Goal: Transaction & Acquisition: Subscribe to service/newsletter

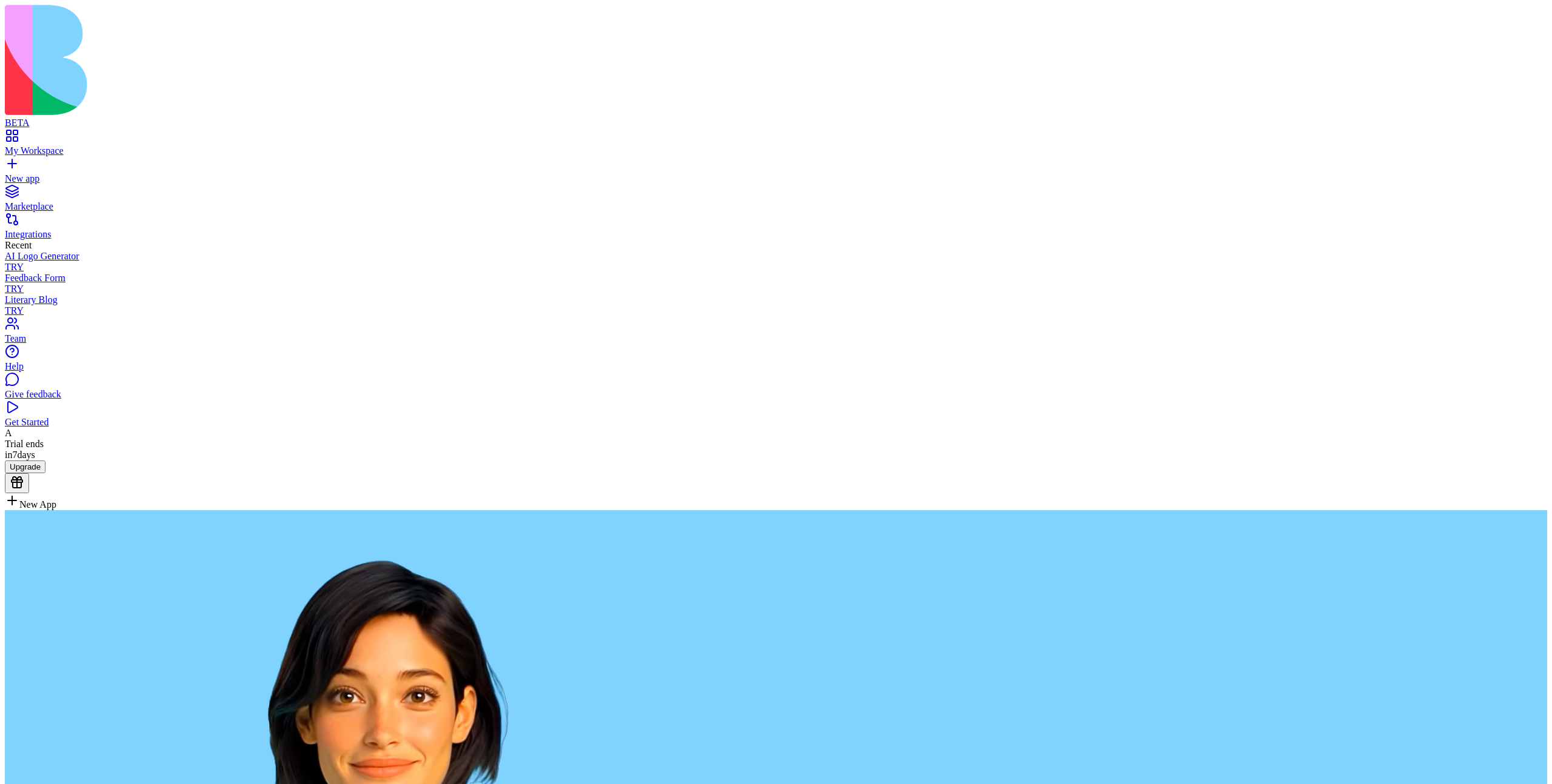
click at [45, 460] on div "Trial ends [DATE]" at bounding box center [776, 449] width 1543 height 22
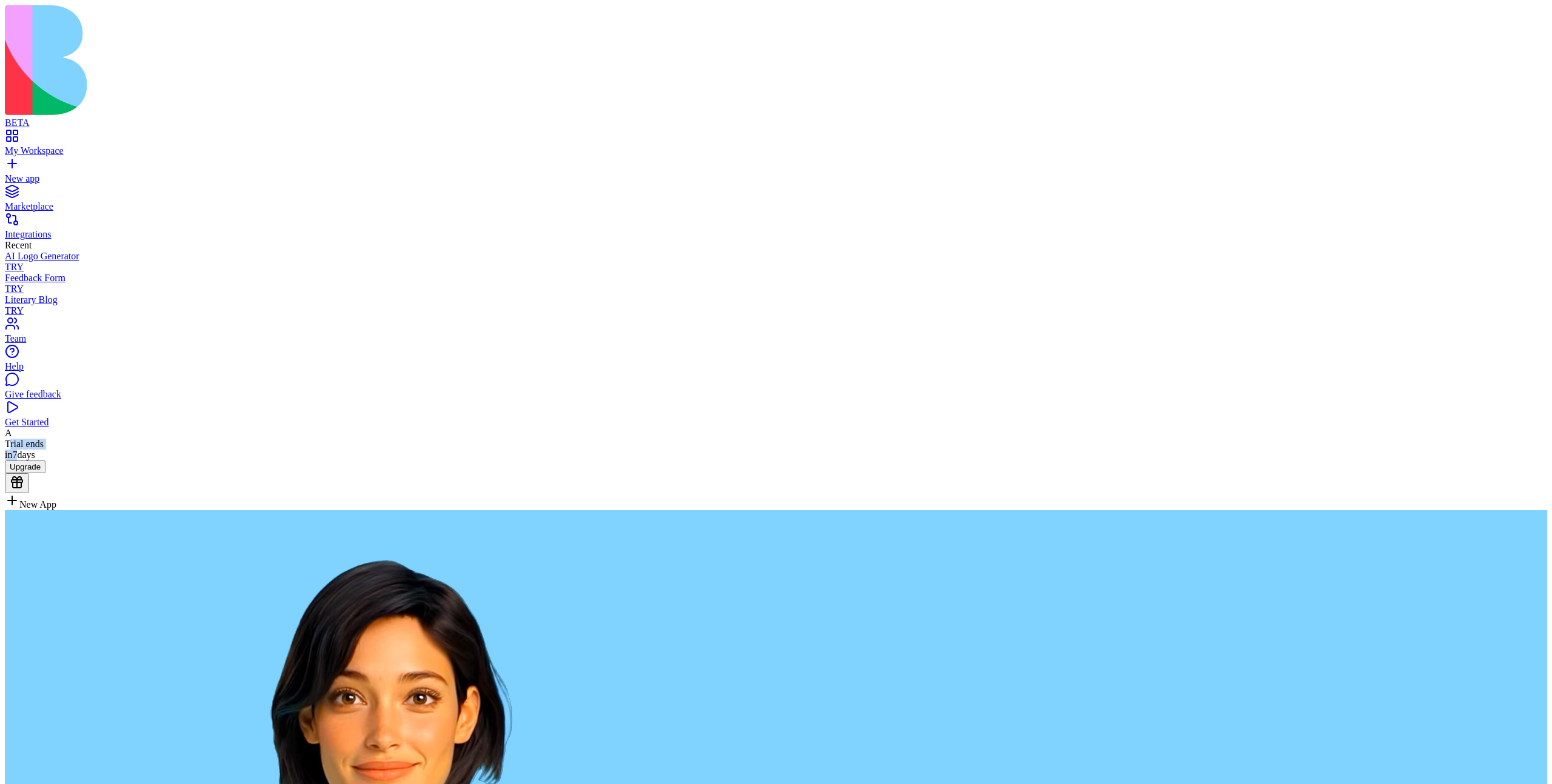
drag, startPoint x: 43, startPoint y: 762, endPoint x: 50, endPoint y: 775, distance: 14.8
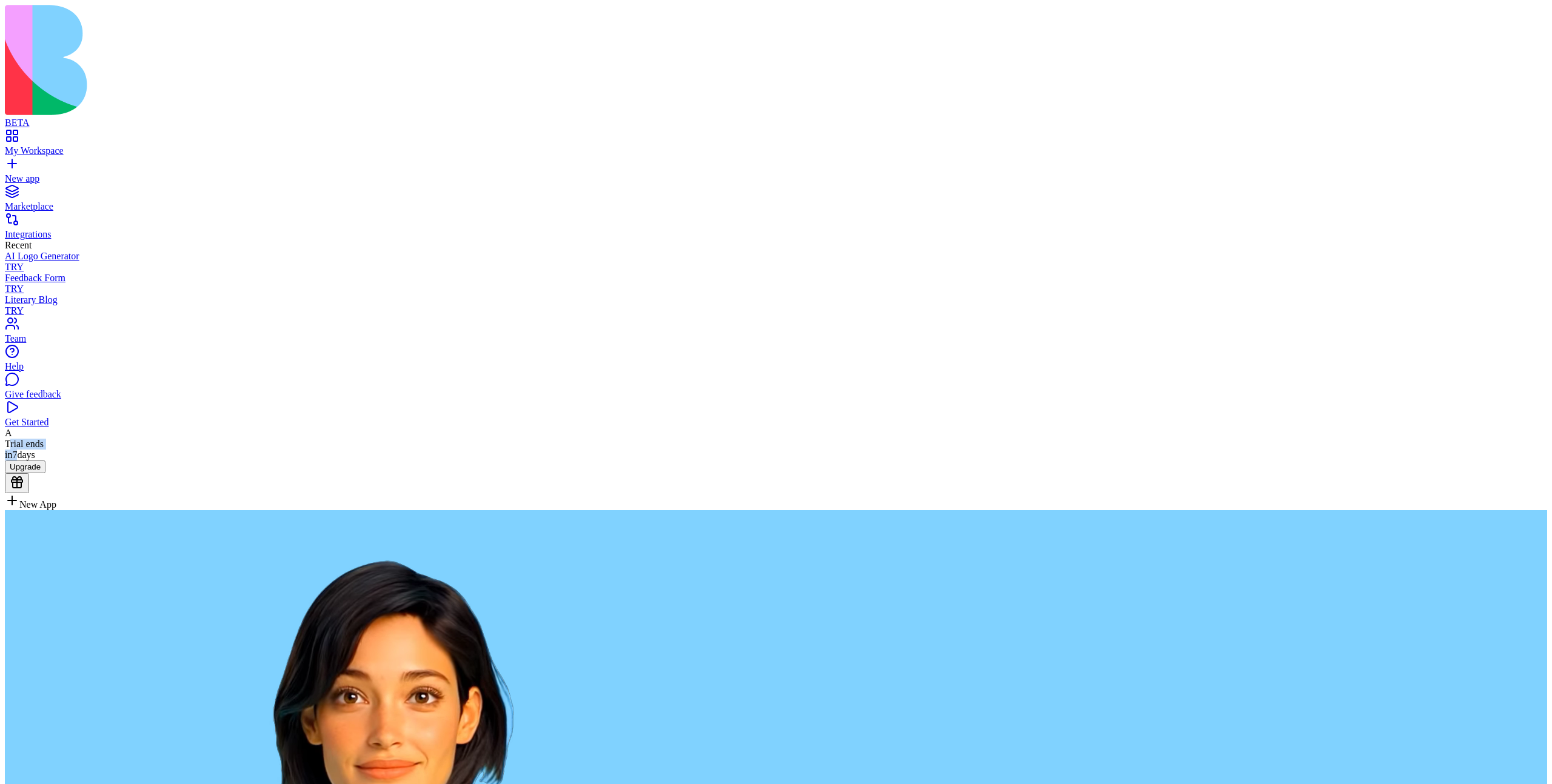
click at [50, 460] on div "Trial ends [DATE]" at bounding box center [776, 449] width 1543 height 22
click at [40, 460] on div "Trial ends [DATE]" at bounding box center [776, 449] width 1543 height 22
drag, startPoint x: 40, startPoint y: 763, endPoint x: 63, endPoint y: 774, distance: 25.5
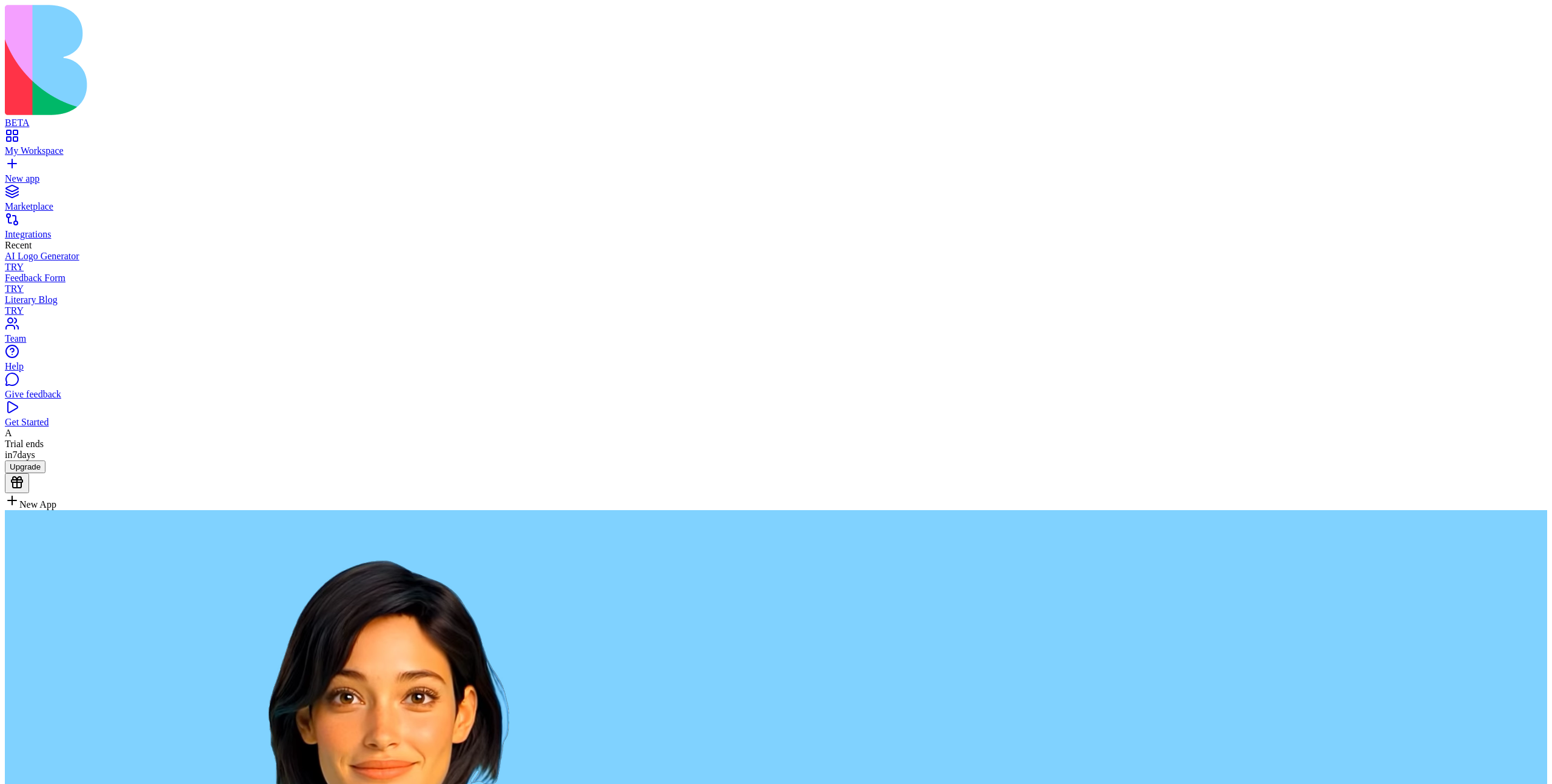
click at [63, 460] on div "Trial ends in 7 days" at bounding box center [776, 449] width 1543 height 22
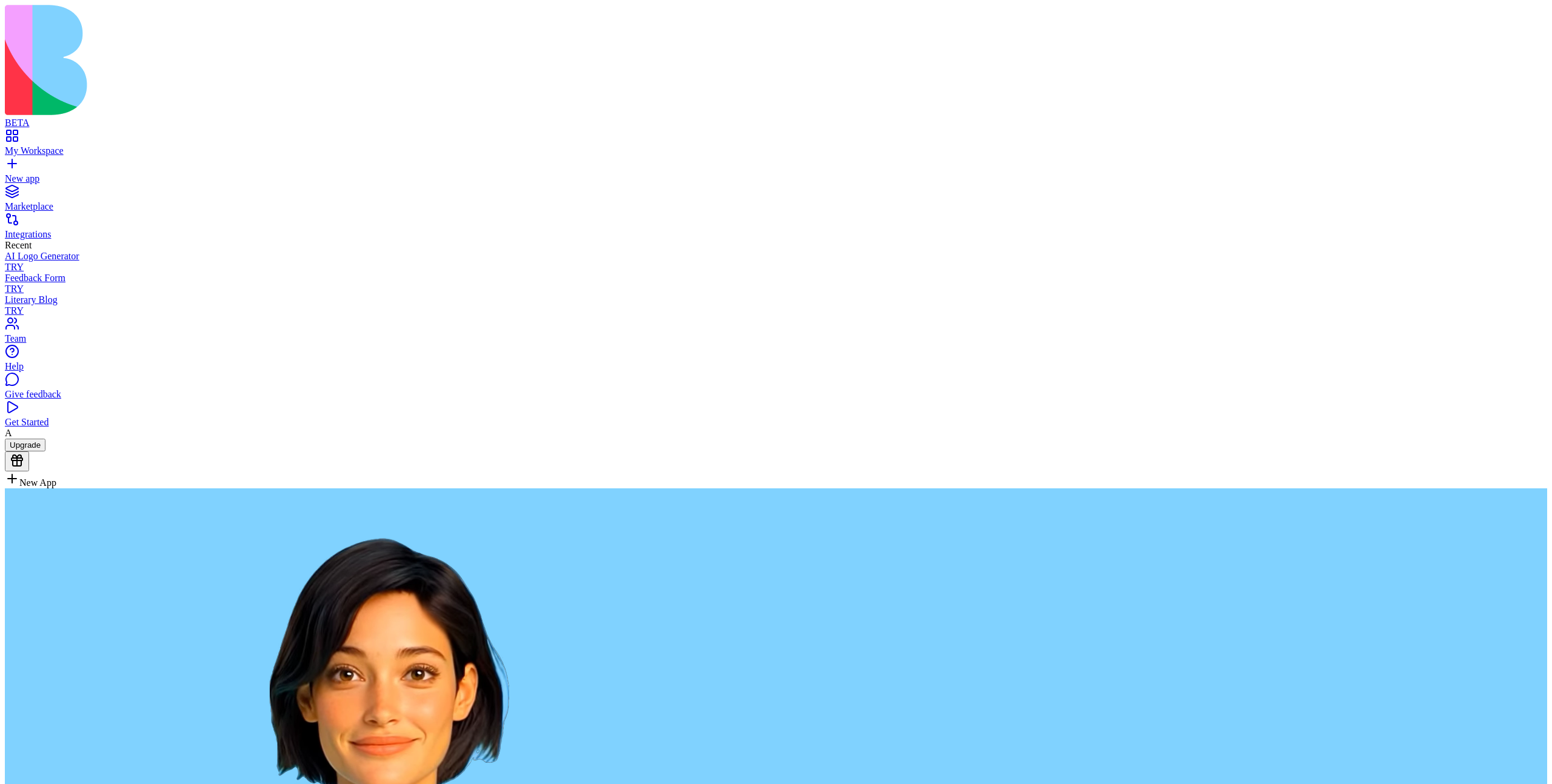
click at [32, 471] on div "A Upgrade" at bounding box center [776, 449] width 1543 height 44
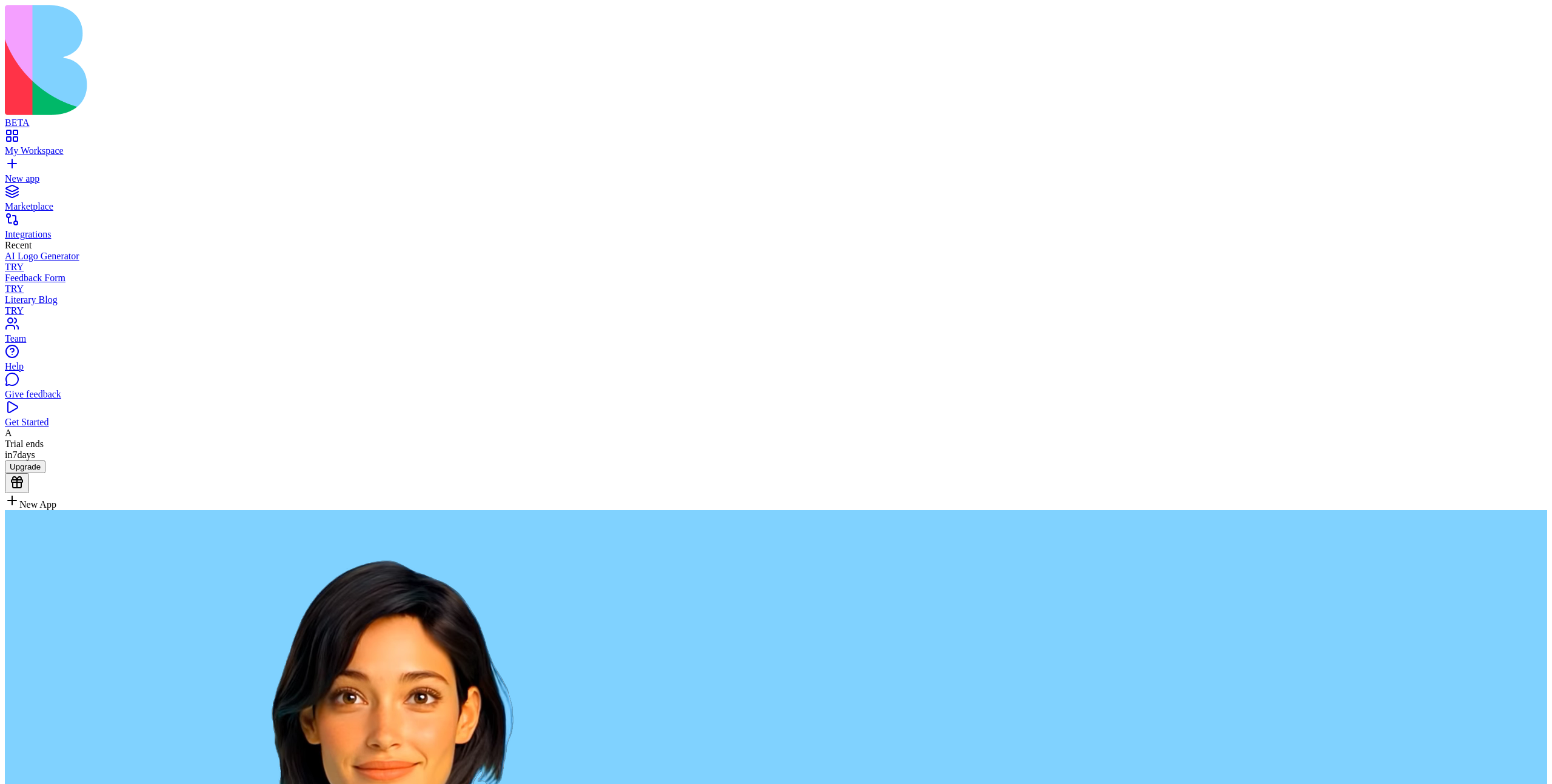
click at [49, 460] on div "Trial ends in 7 days" at bounding box center [776, 449] width 1543 height 22
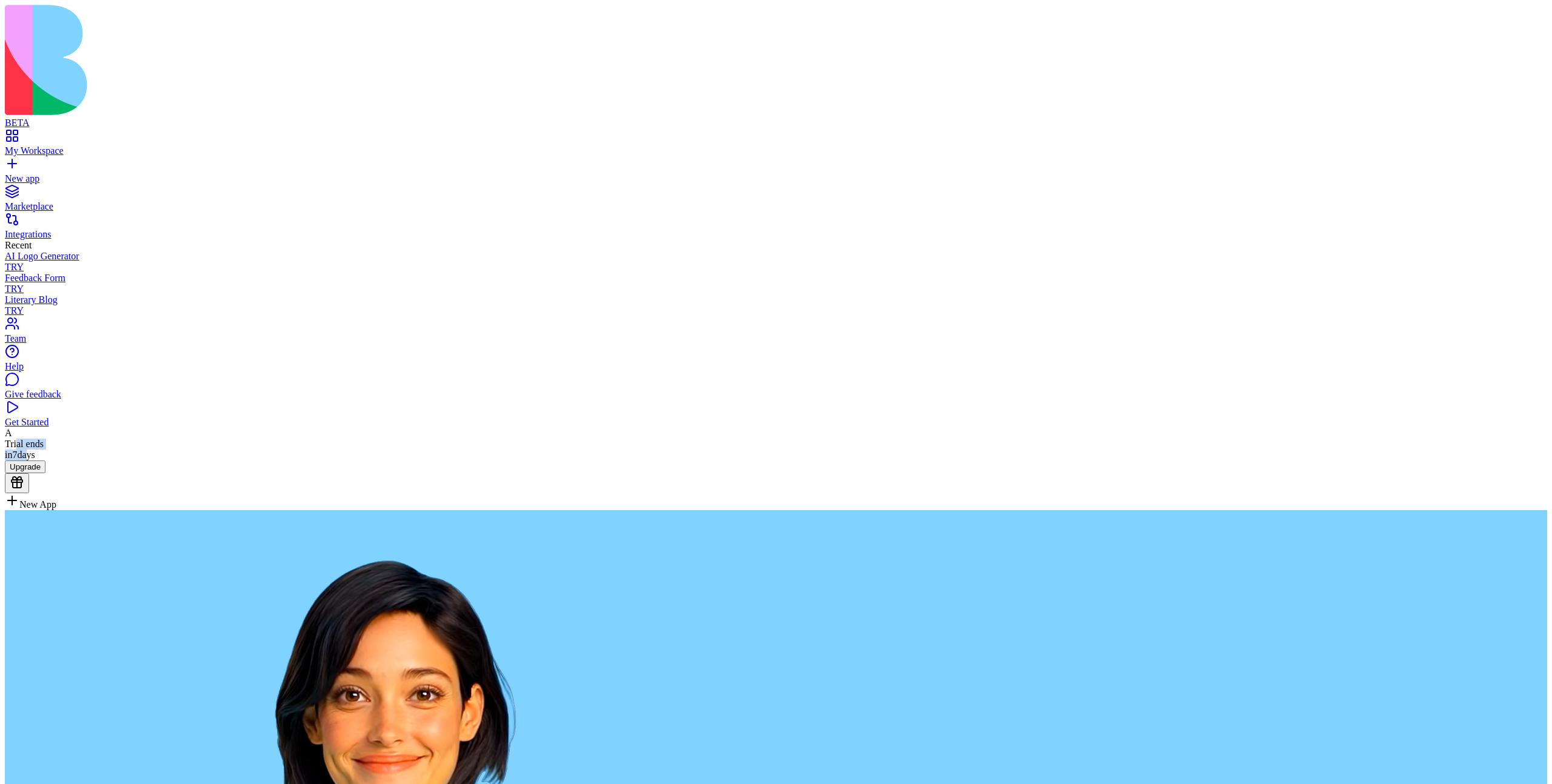
drag, startPoint x: 47, startPoint y: 762, endPoint x: 57, endPoint y: 768, distance: 11.7
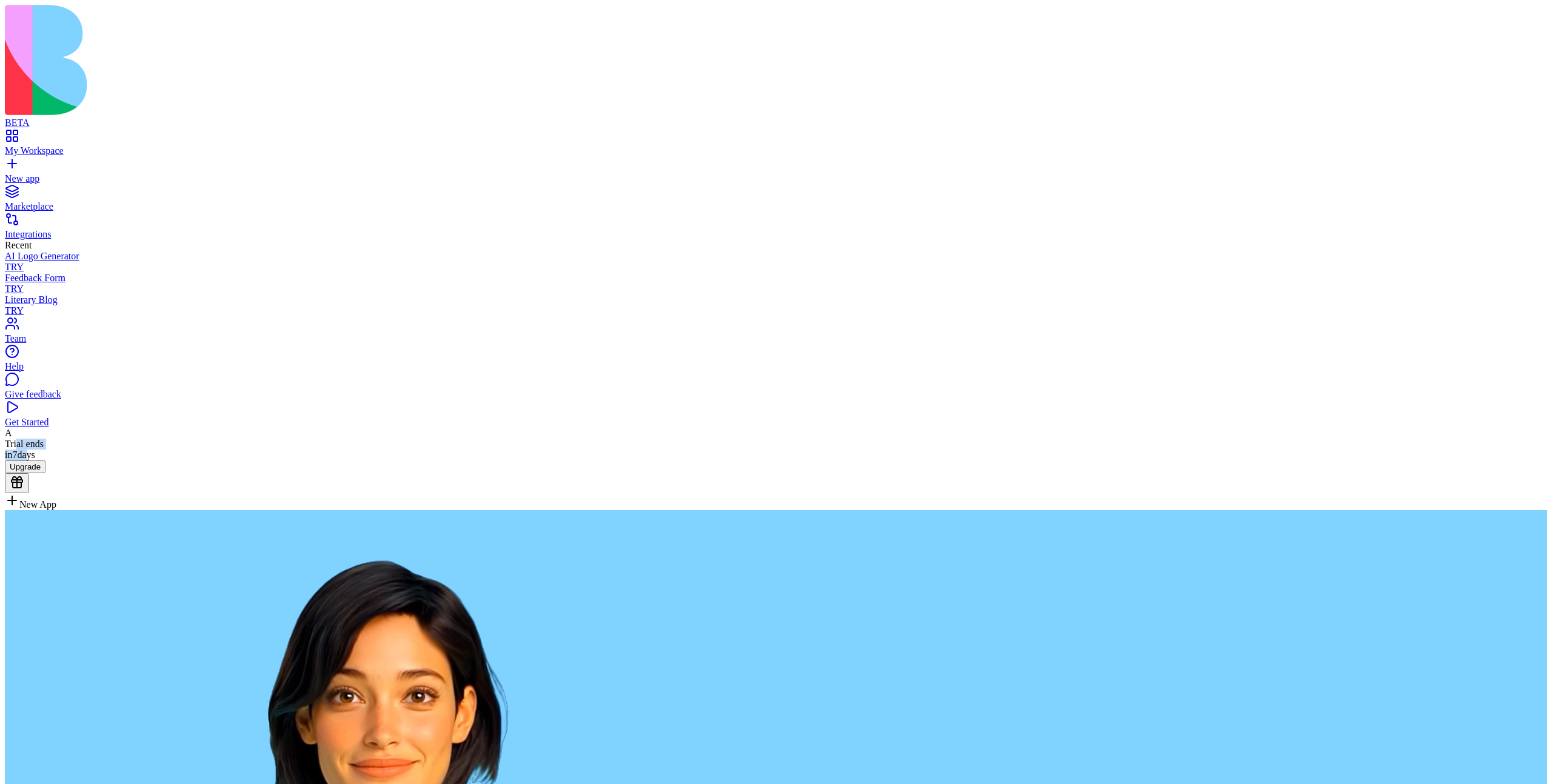
click at [56, 460] on div "Trial ends in 7 days" at bounding box center [776, 449] width 1543 height 22
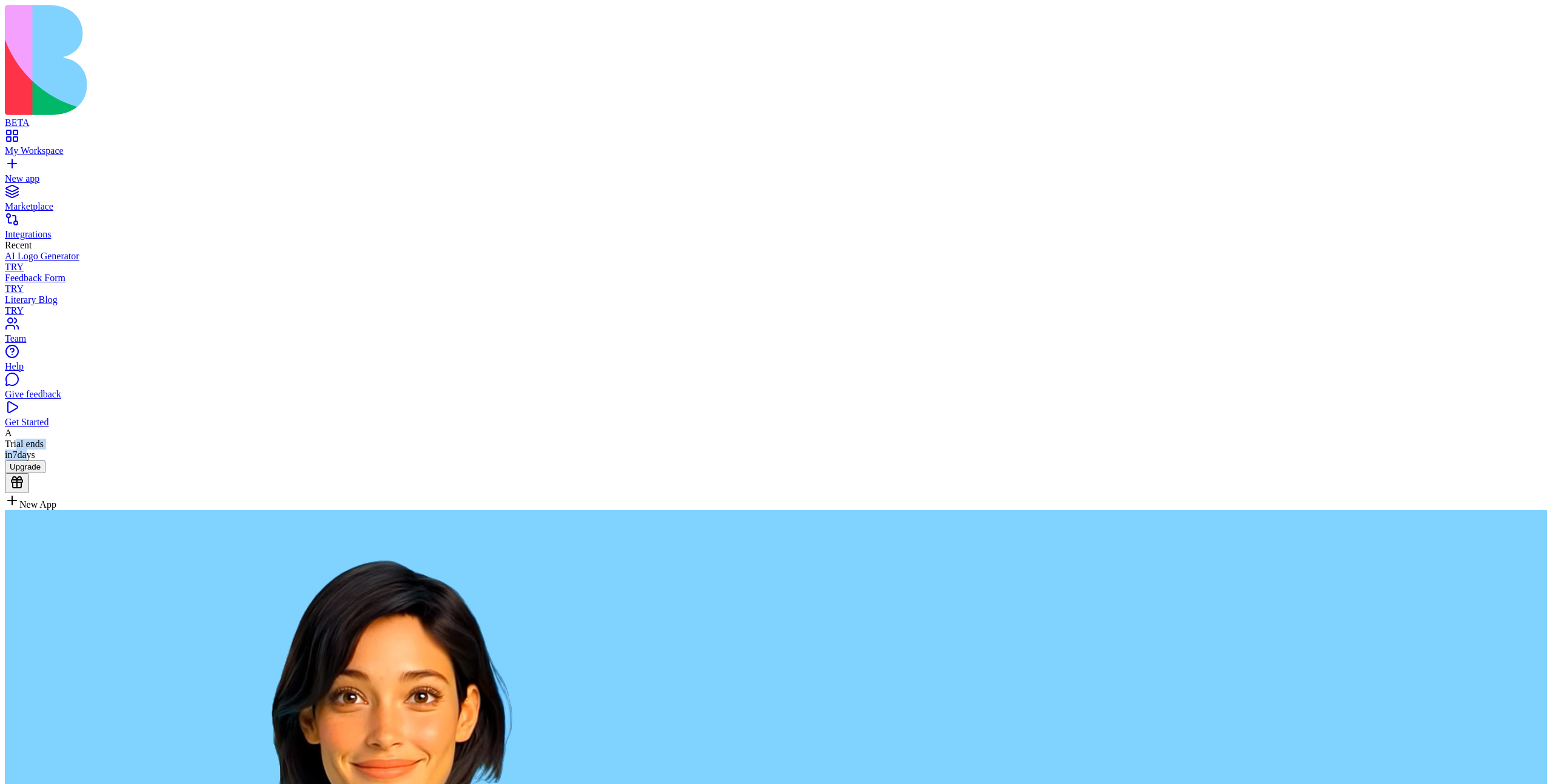
click at [63, 460] on div "Trial ends in 7 days" at bounding box center [776, 449] width 1543 height 22
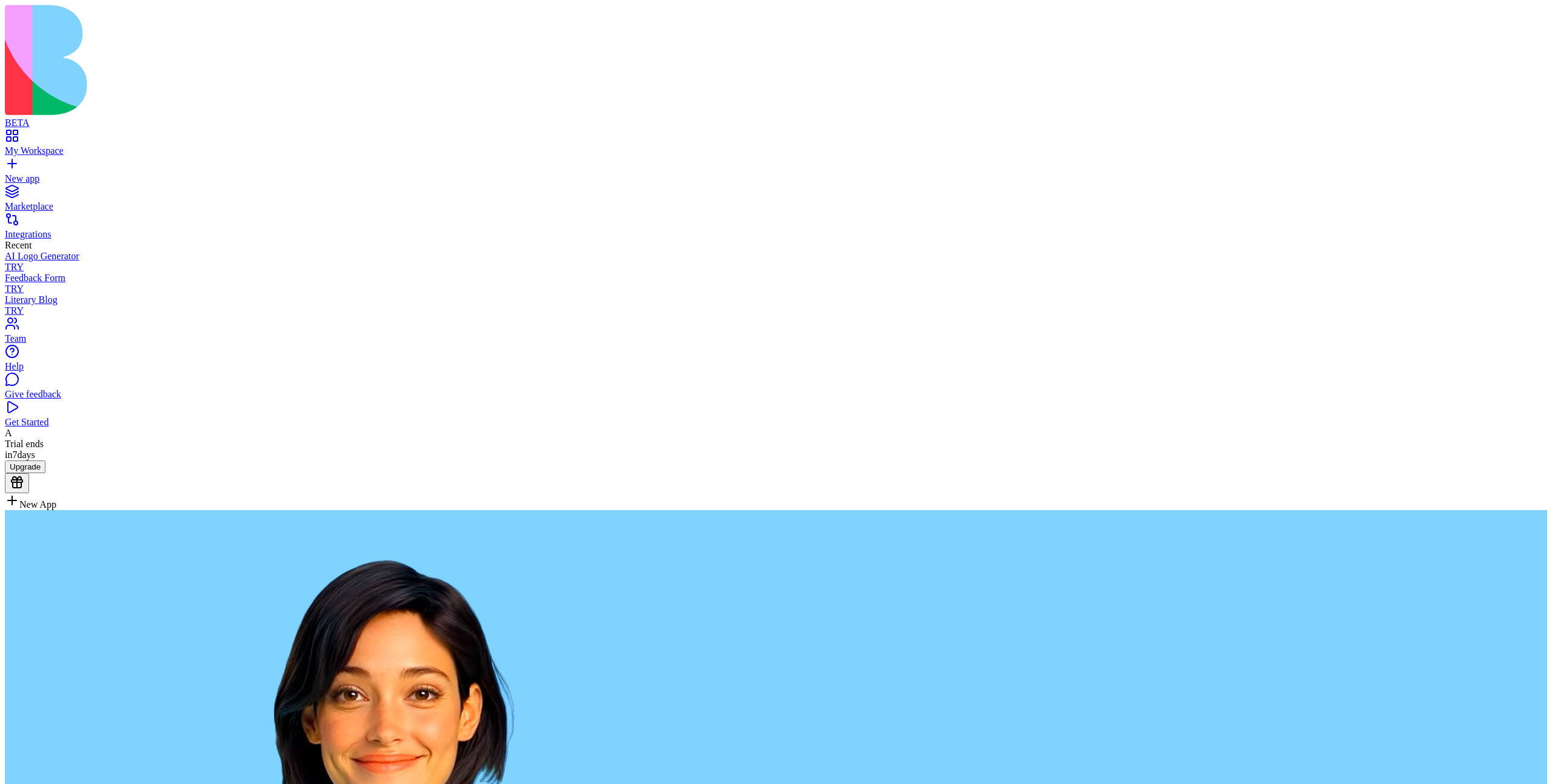
click at [44, 460] on div "Trial ends in 7 days" at bounding box center [776, 449] width 1543 height 22
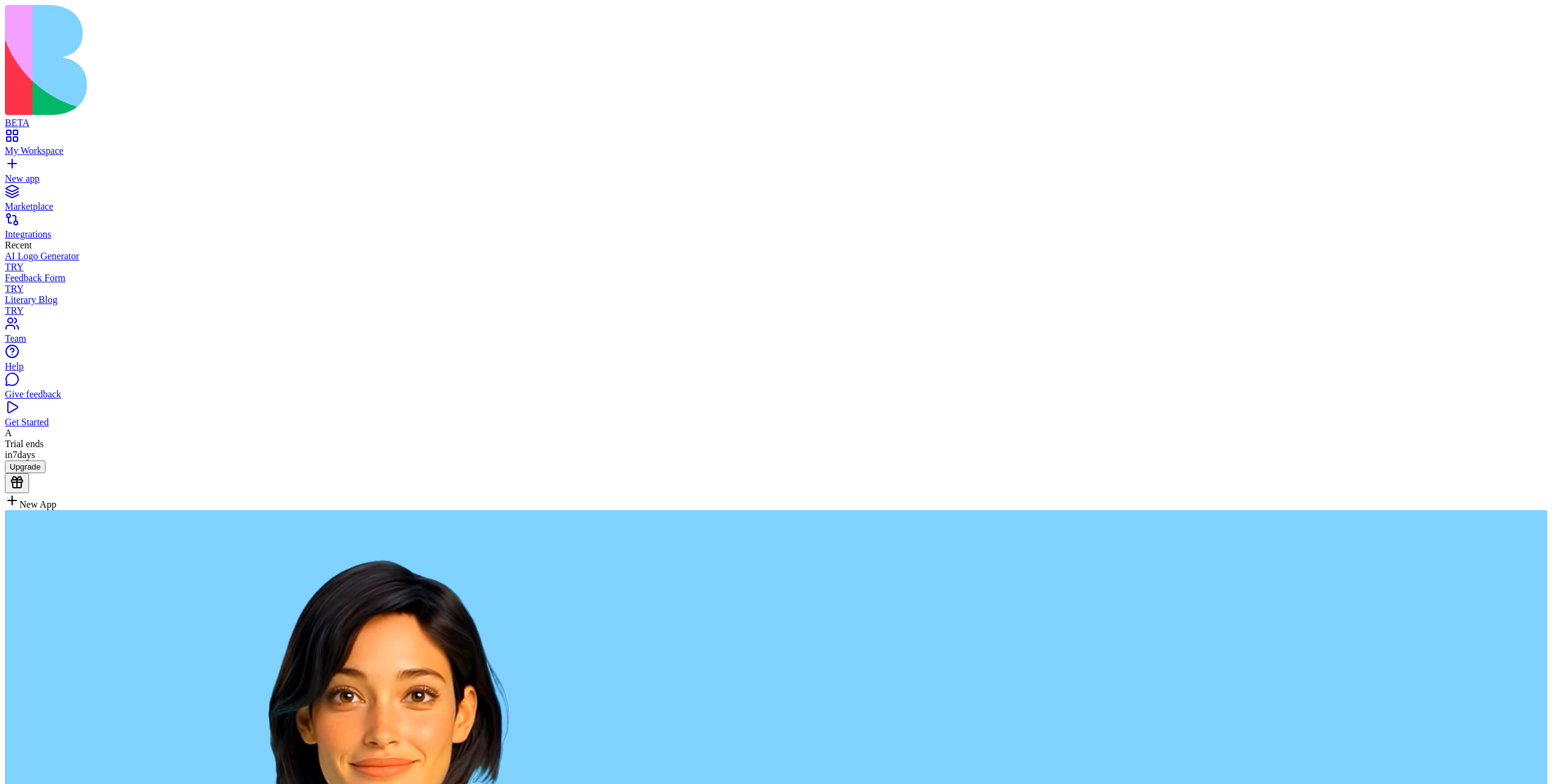
click at [44, 460] on div "Trial ends in 7 days" at bounding box center [776, 449] width 1543 height 22
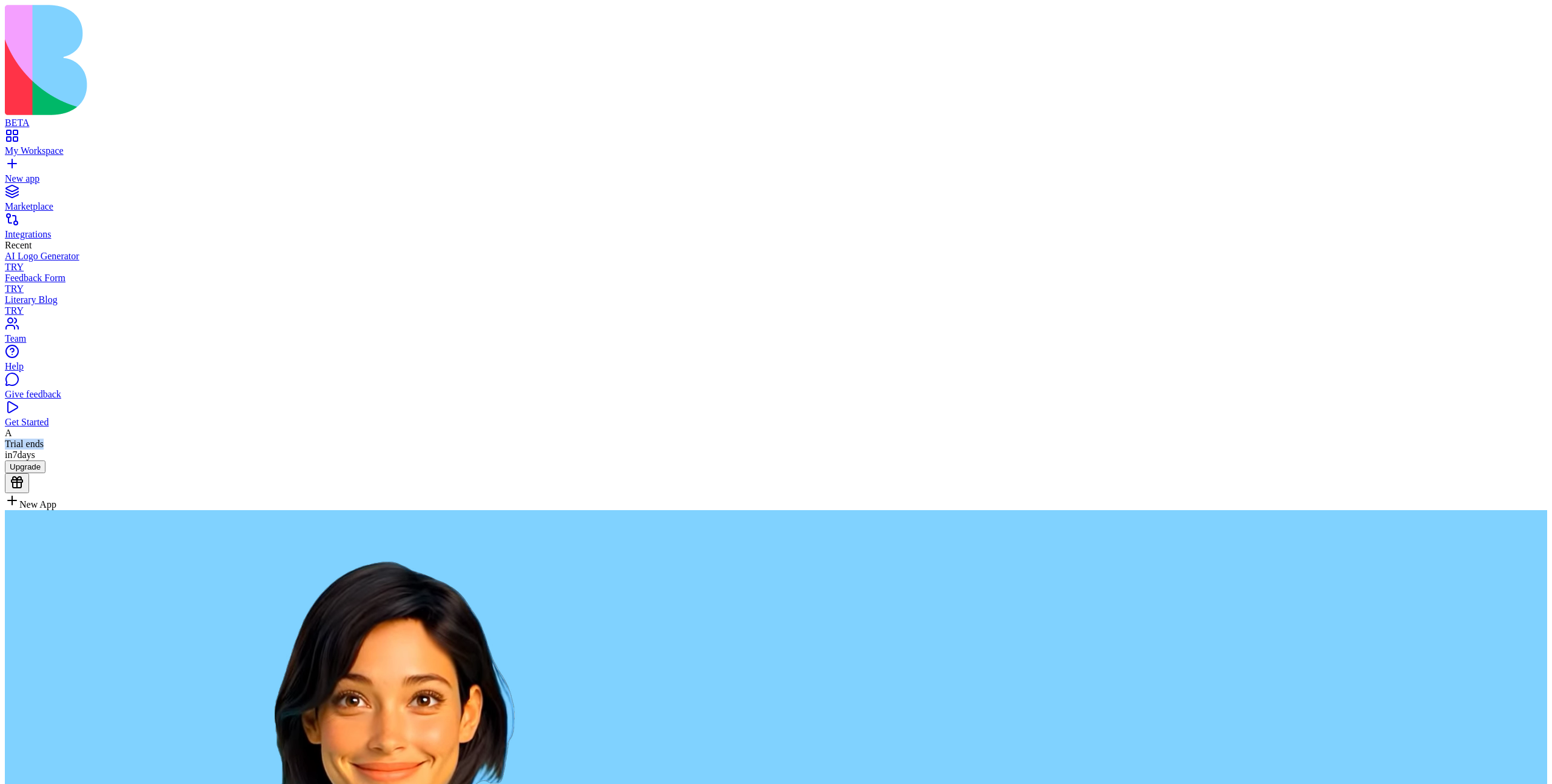
drag, startPoint x: 44, startPoint y: 761, endPoint x: 56, endPoint y: 761, distance: 12.0
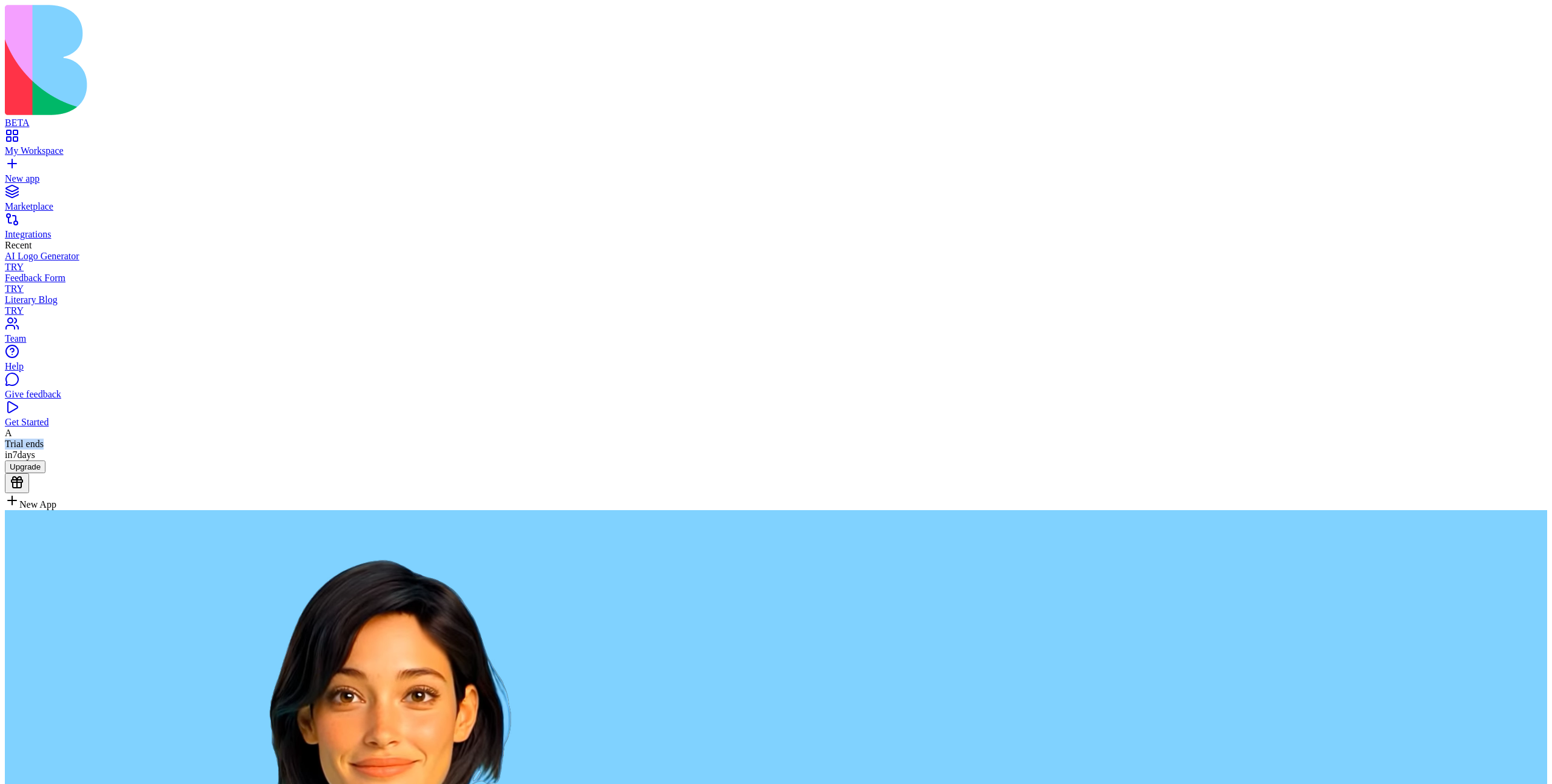
click at [56, 460] on div "Trial ends in 7 days" at bounding box center [776, 449] width 1543 height 22
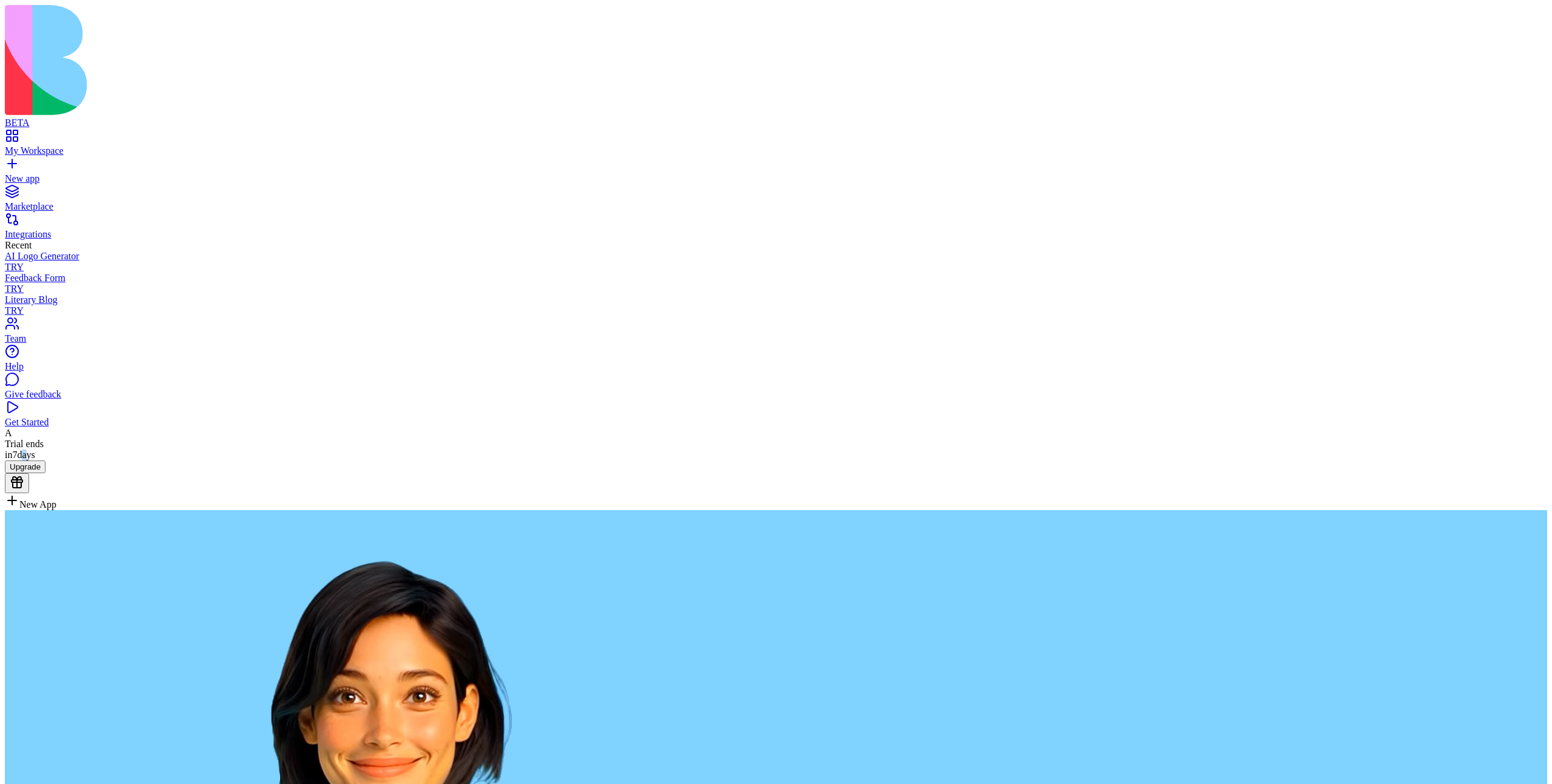
click at [55, 460] on div "Trial ends in 7 days" at bounding box center [776, 449] width 1543 height 22
drag, startPoint x: 53, startPoint y: 768, endPoint x: 59, endPoint y: 768, distance: 6.0
click at [59, 460] on div "Trial ends in 7 days" at bounding box center [776, 449] width 1543 height 22
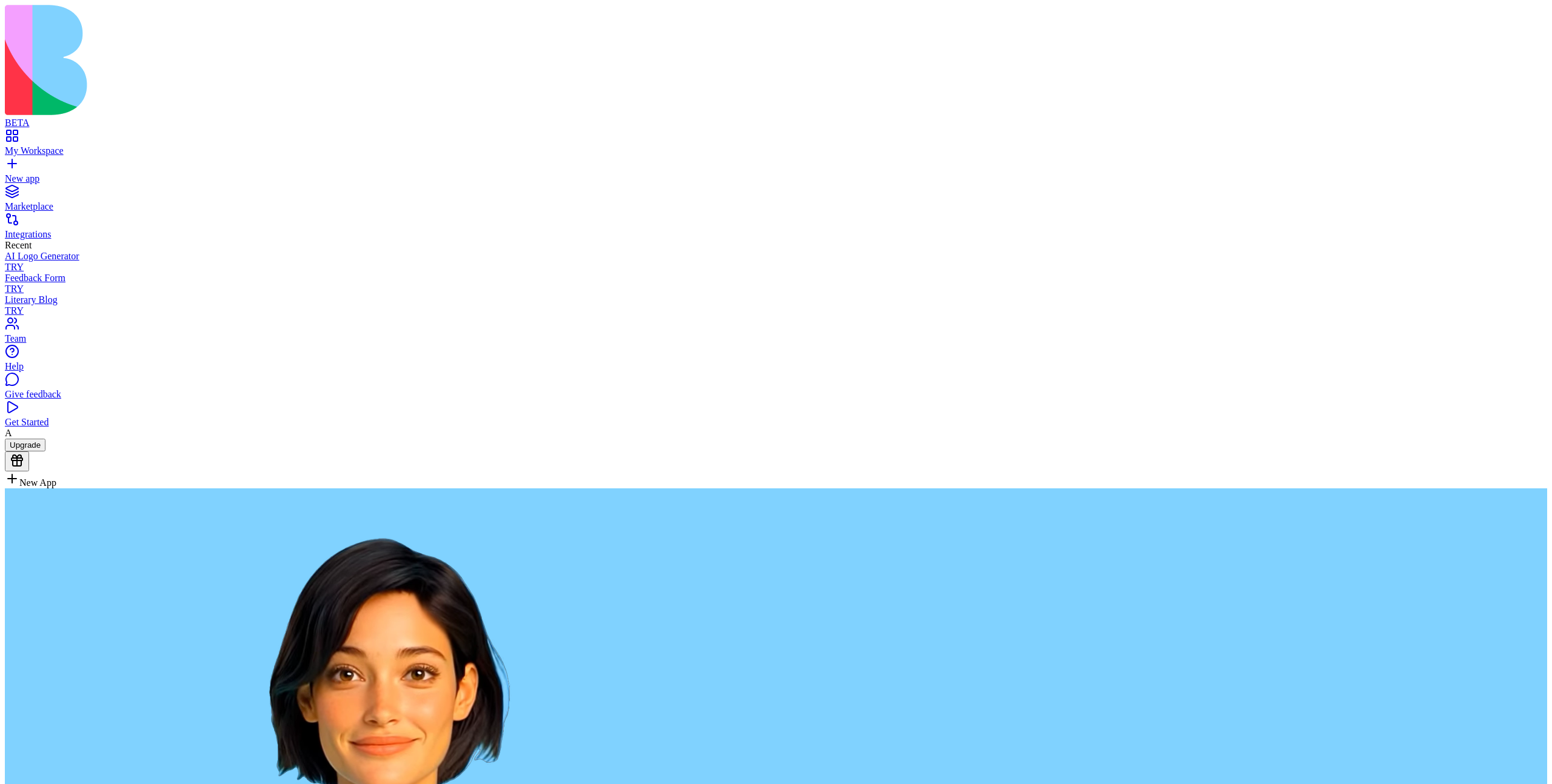
click at [76, 145] on div "My Workspace" at bounding box center [776, 151] width 1543 height 11
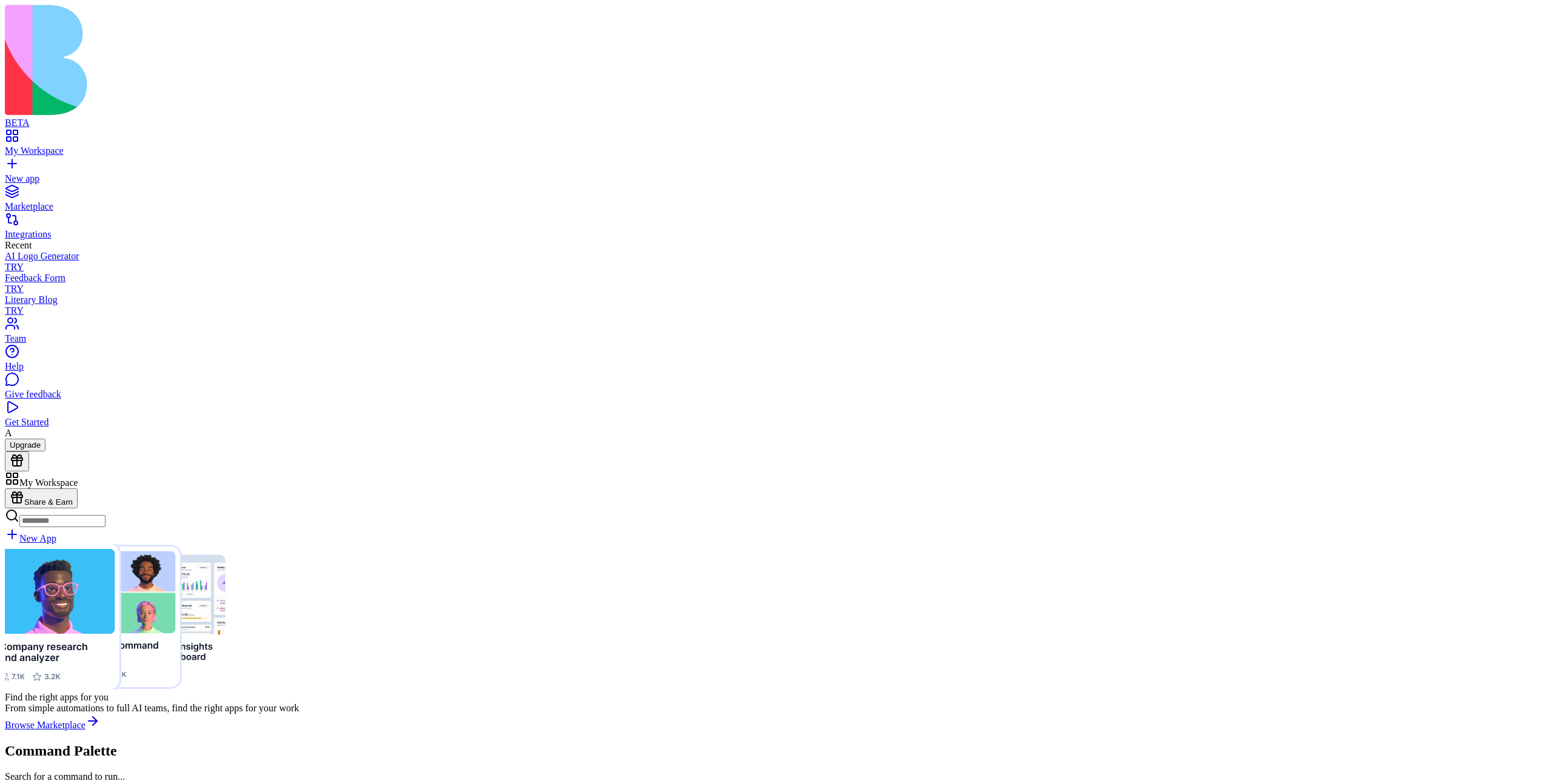
click at [64, 201] on div "Marketplace" at bounding box center [776, 206] width 1543 height 11
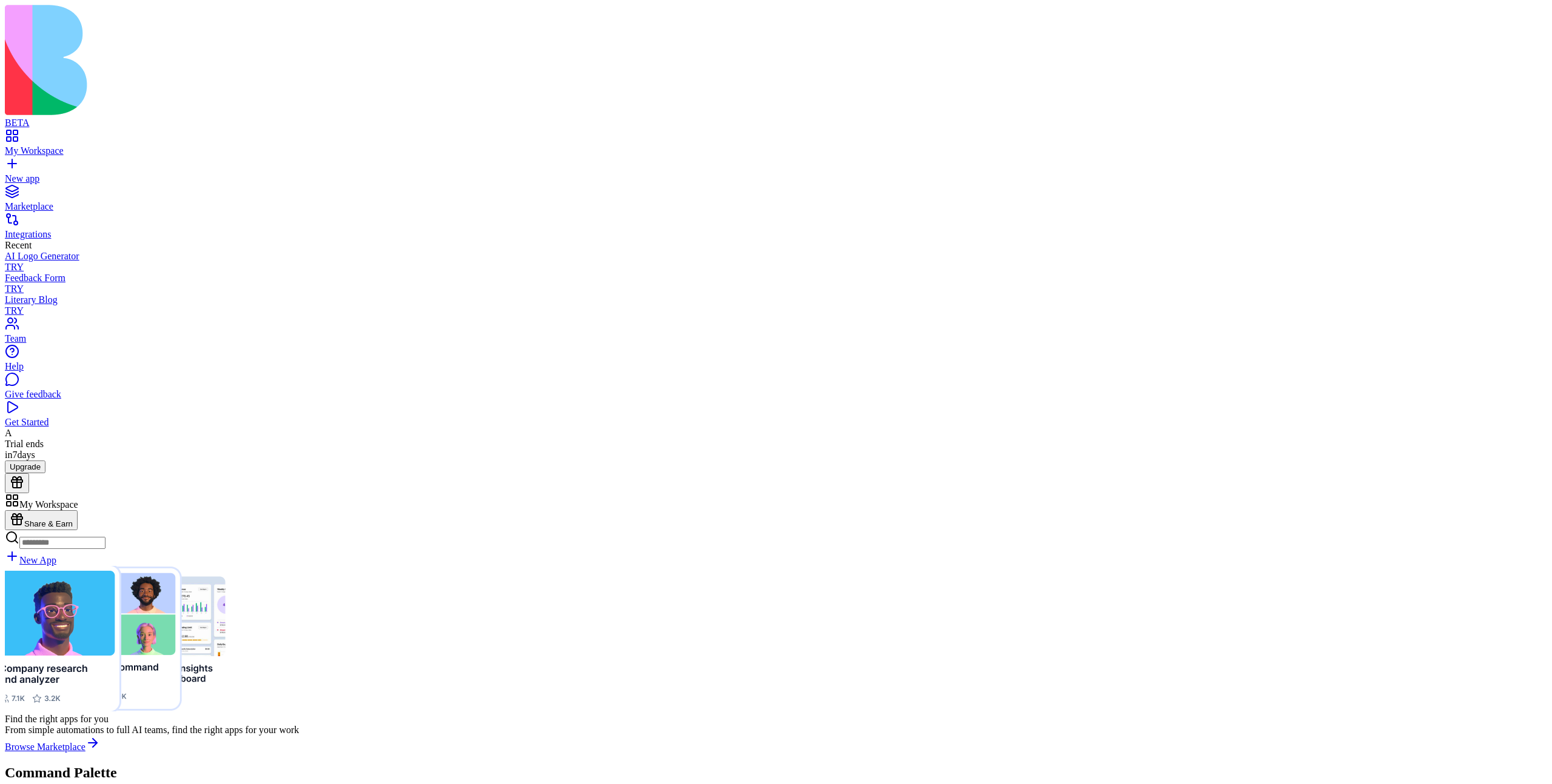
click at [1067, 566] on div "Find the right apps for you From simple automations to full AI teams, find the …" at bounding box center [776, 659] width 1543 height 187
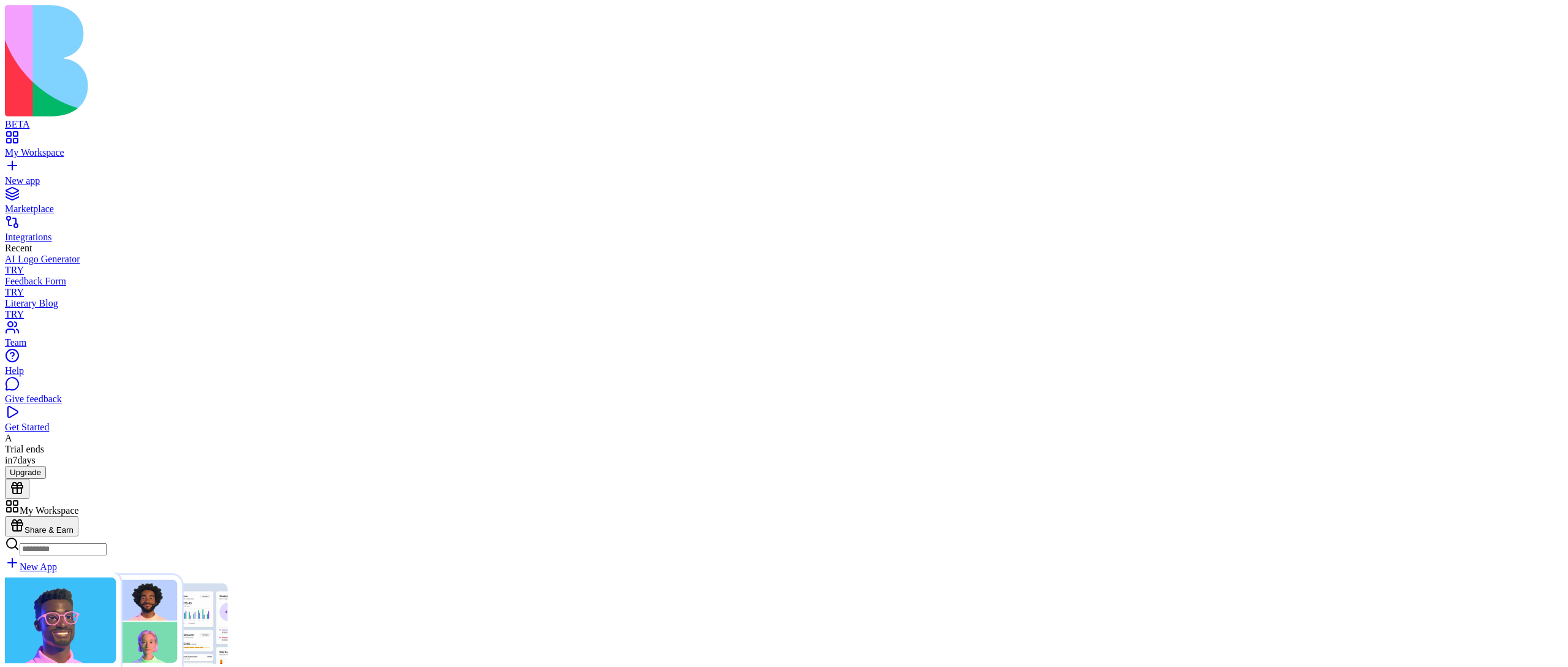
click at [393, 665] on div "Find the right apps for you From simple automations to full AI teams, find the …" at bounding box center [784, 666] width 1559 height 189
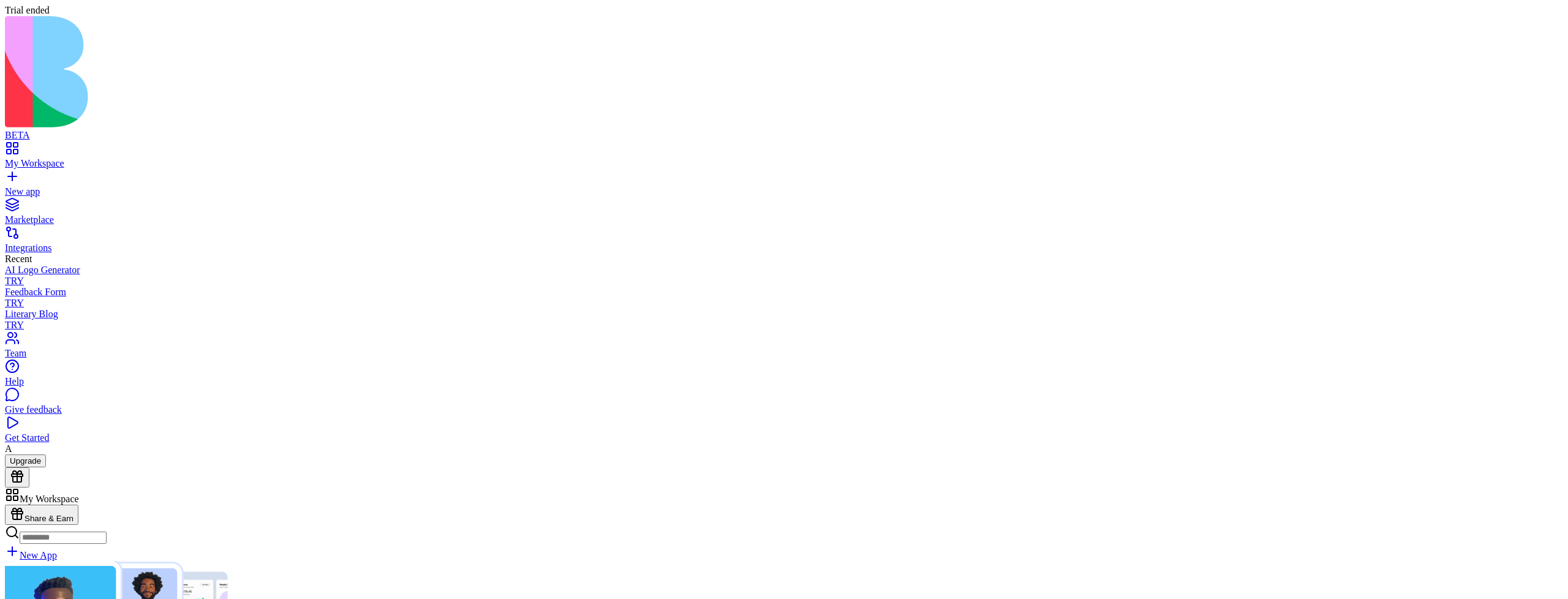
click at [38, 5] on div "Trial ended" at bounding box center [784, 10] width 1559 height 11
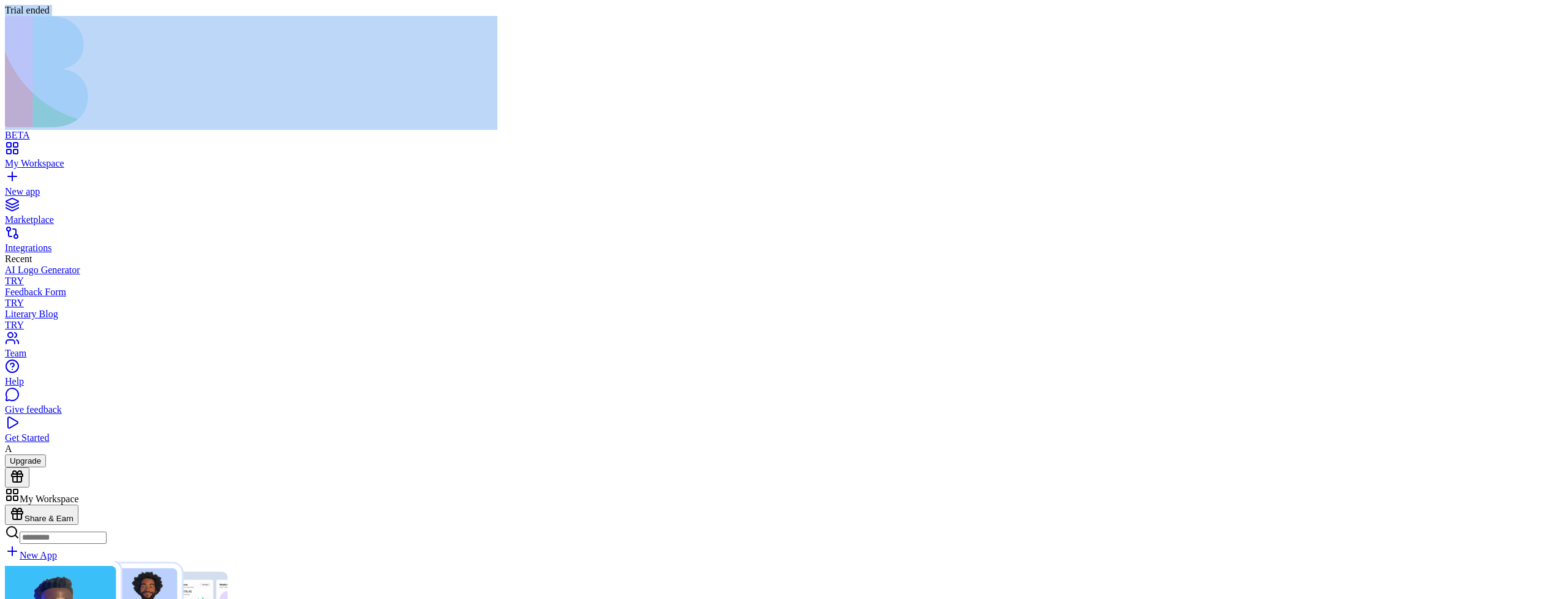
click at [38, 5] on div "Trial ended" at bounding box center [784, 10] width 1559 height 11
click at [92, 6] on div "Trial ended" at bounding box center [784, 10] width 1559 height 11
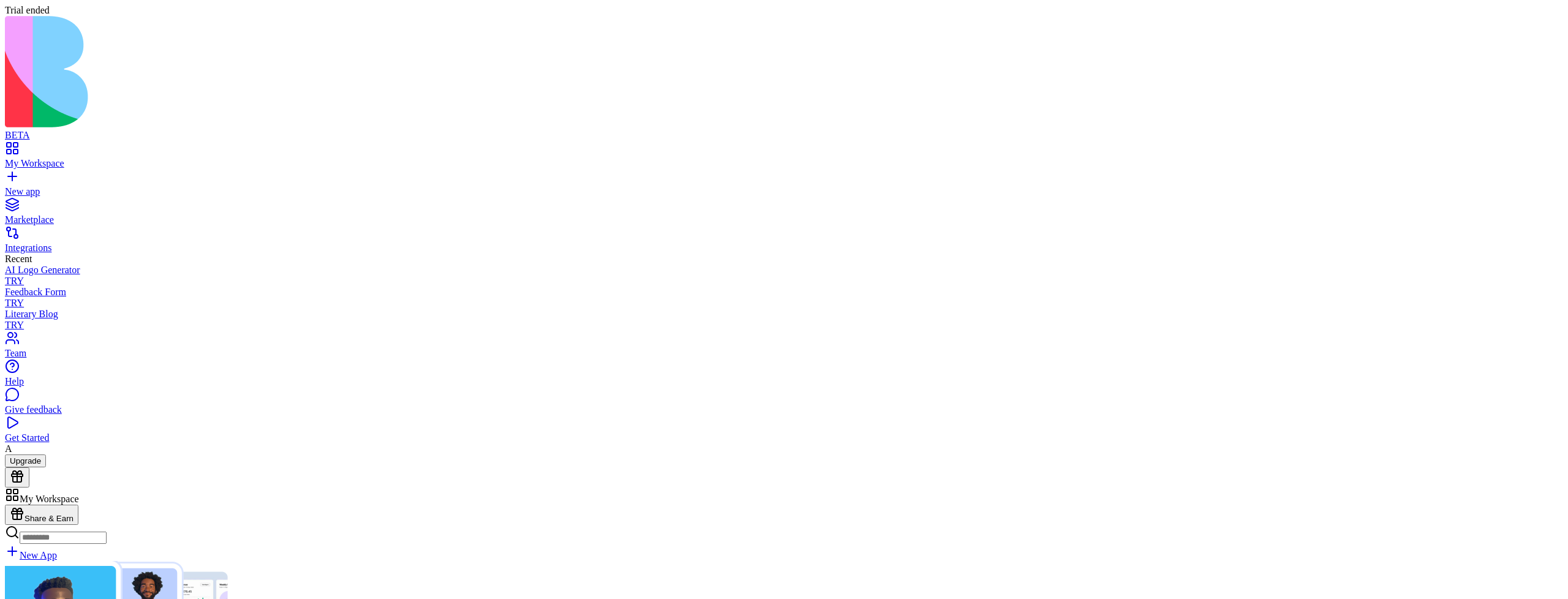
click at [77, 6] on div "Trial ended" at bounding box center [784, 10] width 1559 height 11
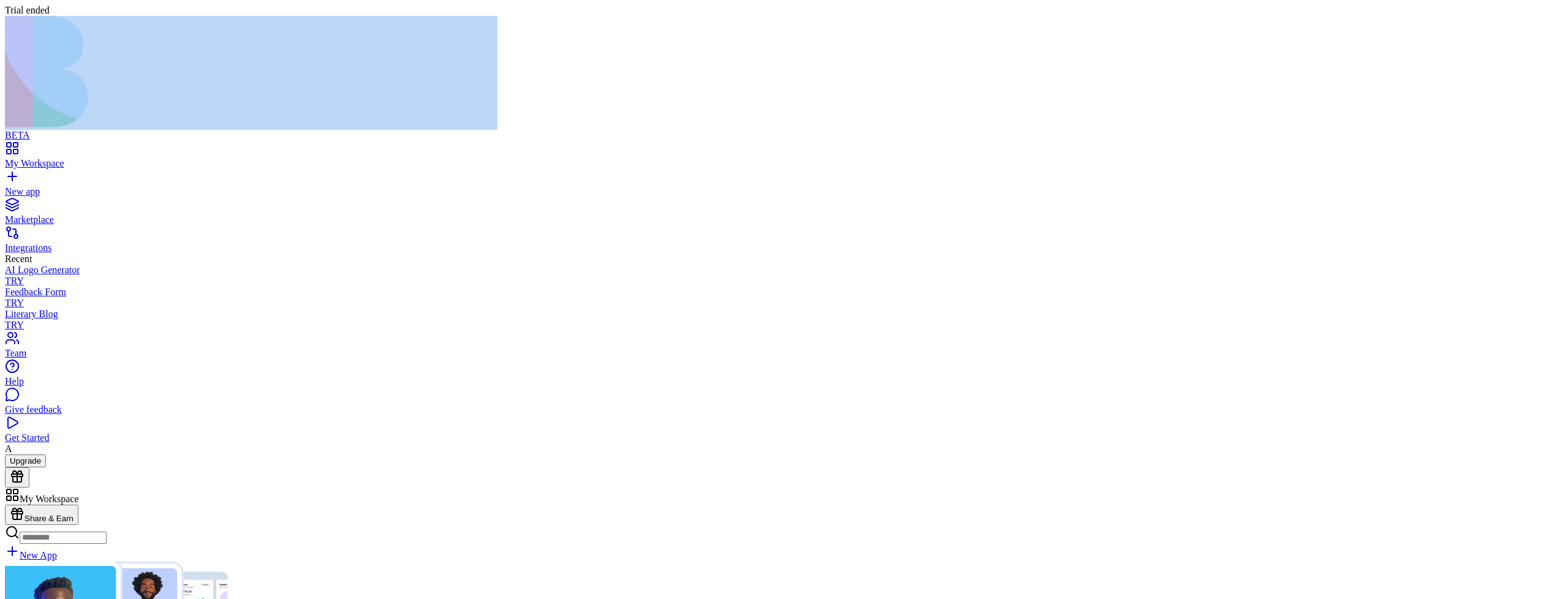
click at [77, 6] on div "Trial ended" at bounding box center [784, 10] width 1559 height 11
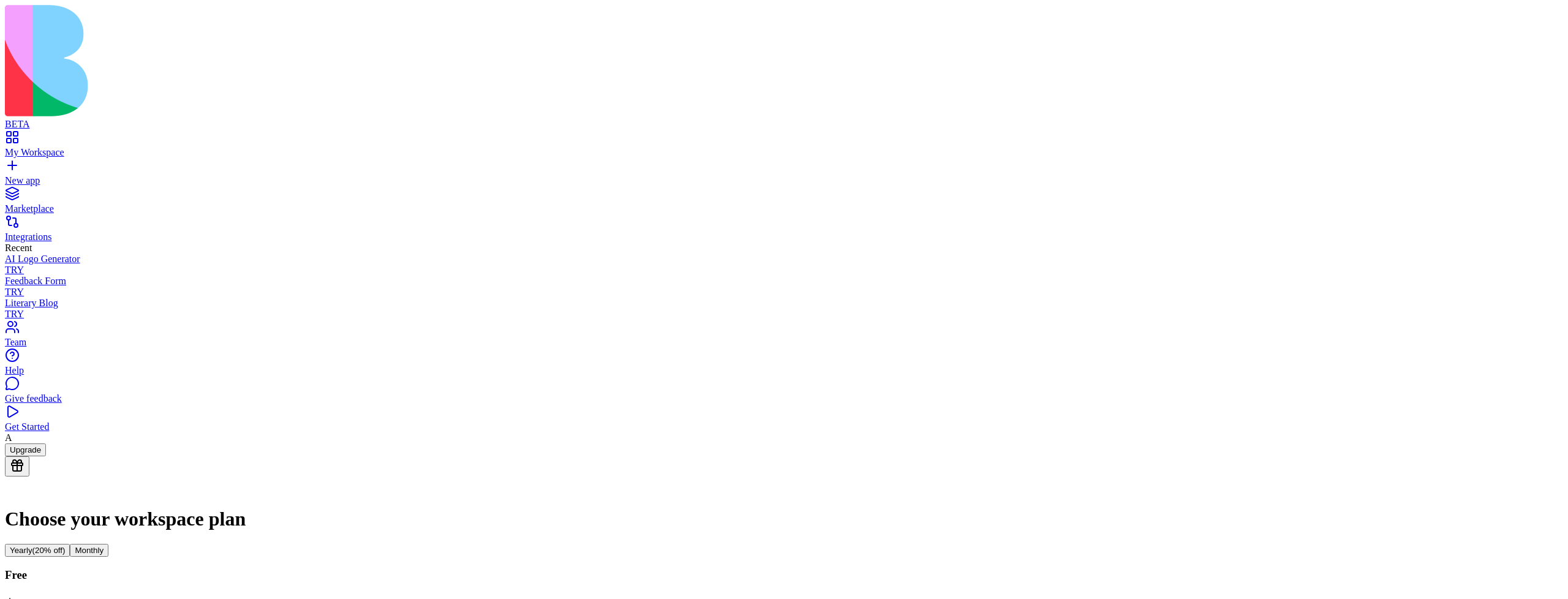
click at [78, 203] on div "Marketplace" at bounding box center [784, 209] width 1559 height 11
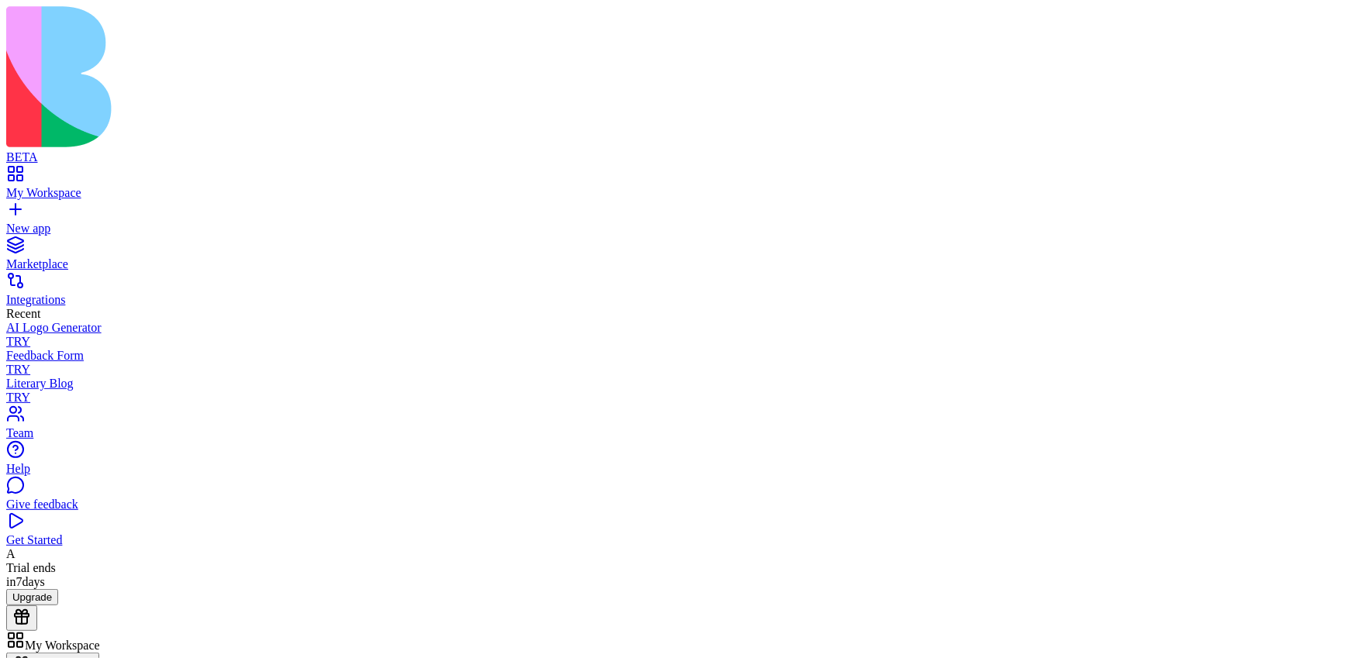
click at [52, 589] on div "Trial ends in 7 days" at bounding box center [676, 575] width 1341 height 28
drag, startPoint x: 52, startPoint y: 630, endPoint x: 77, endPoint y: 644, distance: 28.5
click at [77, 589] on div "Trial ends in 7 days" at bounding box center [676, 575] width 1341 height 28
click at [73, 589] on div "Trial ends in 7 days" at bounding box center [676, 575] width 1341 height 28
click at [117, 243] on link "Marketplace" at bounding box center [676, 257] width 1341 height 28
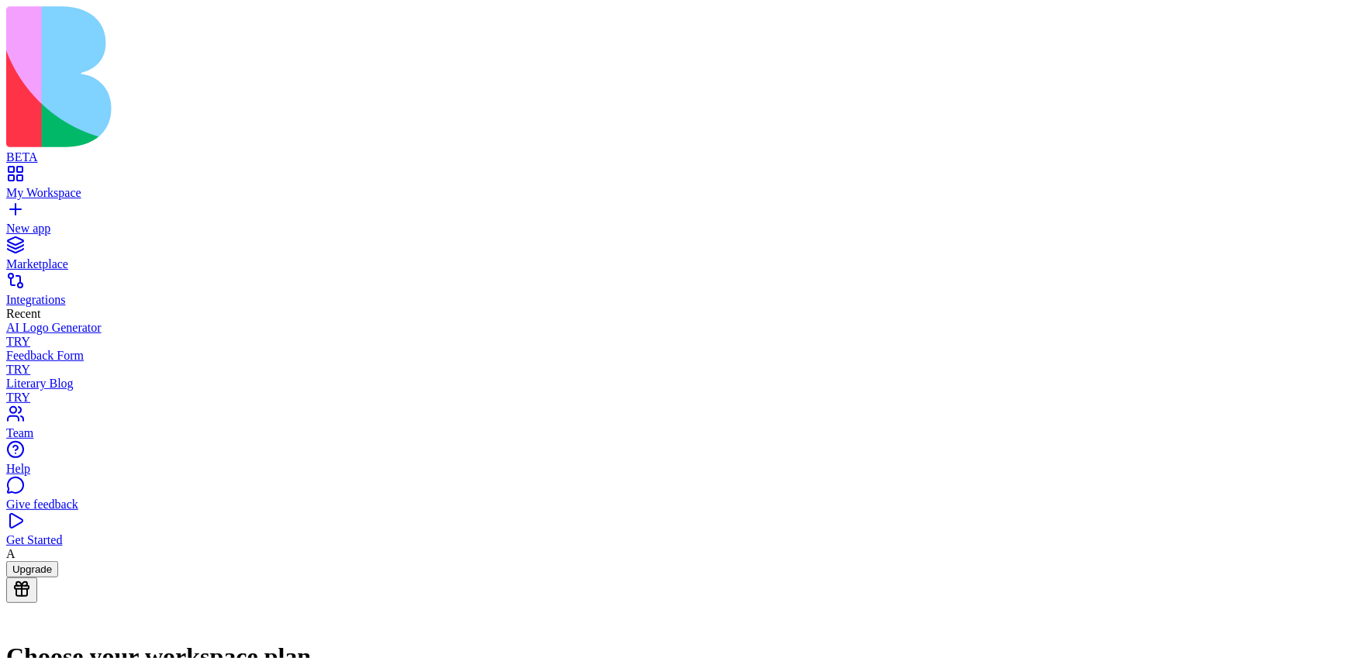
click at [175, 186] on div "My Workspace" at bounding box center [676, 193] width 1341 height 14
drag, startPoint x: 397, startPoint y: 347, endPoint x: 450, endPoint y: 368, distance: 57.0
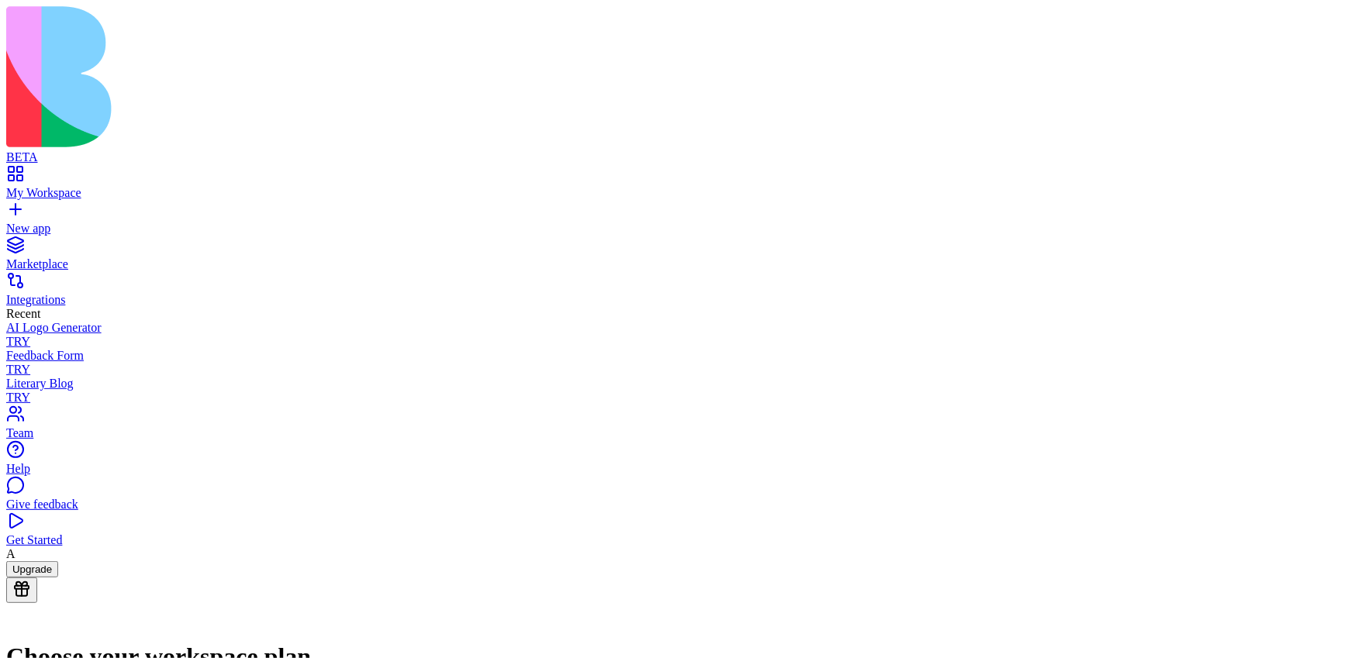
click at [60, 257] on div "Marketplace" at bounding box center [676, 264] width 1341 height 14
click at [58, 578] on button "Upgrade" at bounding box center [32, 569] width 52 height 16
click at [98, 257] on div "Marketplace" at bounding box center [676, 264] width 1341 height 14
click at [90, 208] on link "New app" at bounding box center [676, 222] width 1341 height 28
click at [94, 172] on link "My Workspace" at bounding box center [676, 186] width 1341 height 28
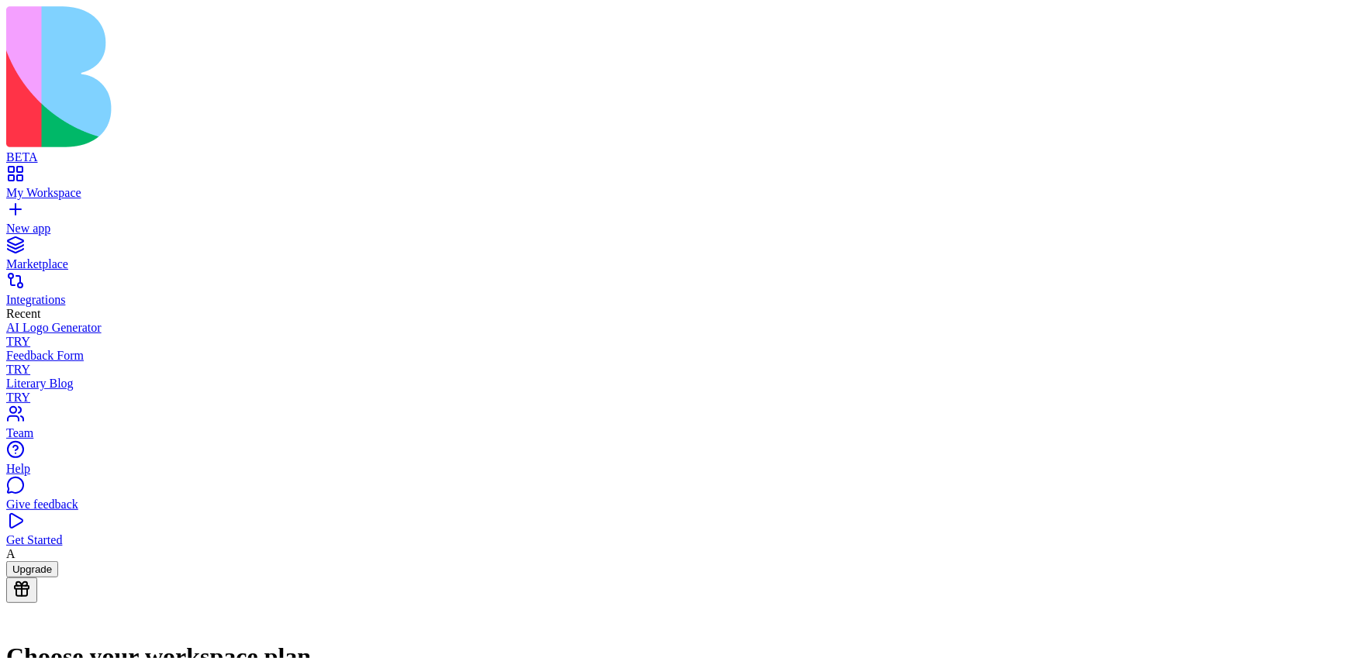
click at [104, 164] on div "My Workspace New app Marketplace Integrations Recent AI Logo Generator TRY Feed…" at bounding box center [676, 355] width 1341 height 383
click at [104, 257] on div "Marketplace" at bounding box center [676, 264] width 1341 height 14
click at [80, 243] on link "Marketplace" at bounding box center [676, 257] width 1341 height 28
click at [115, 172] on link "My Workspace" at bounding box center [676, 186] width 1341 height 28
click at [121, 208] on link "New app" at bounding box center [676, 222] width 1341 height 28
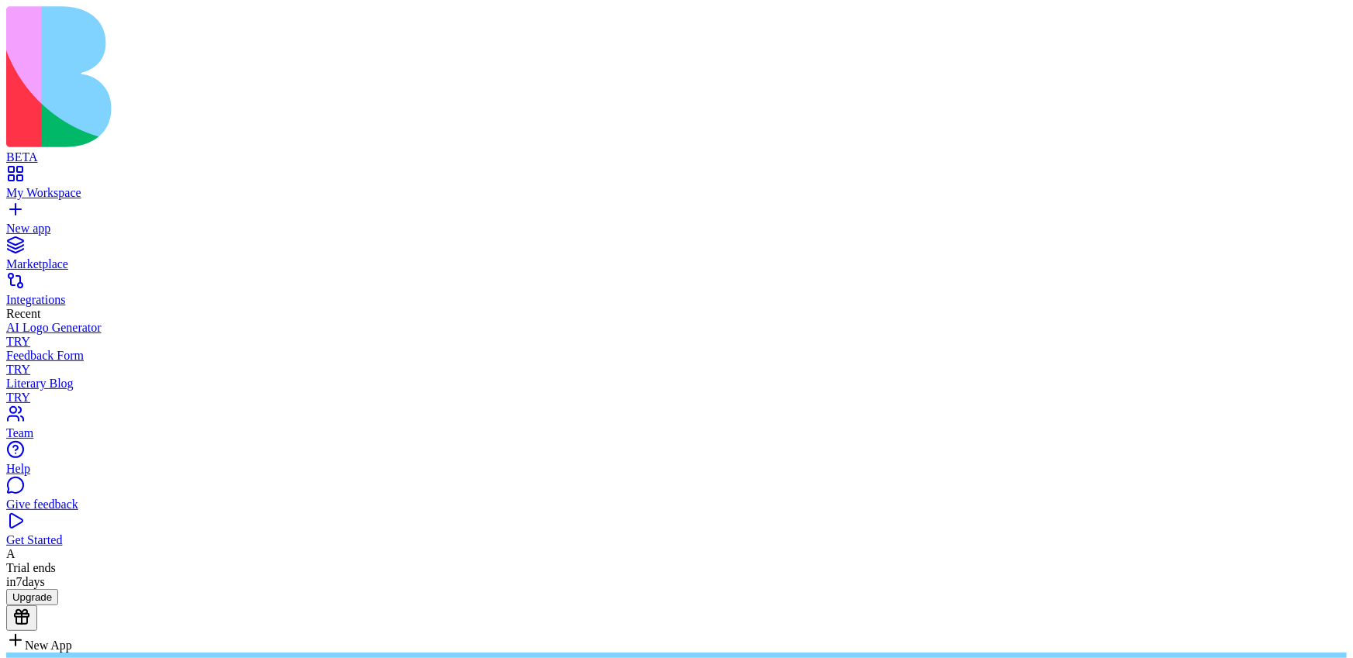
click at [116, 257] on div "Marketplace" at bounding box center [676, 264] width 1341 height 14
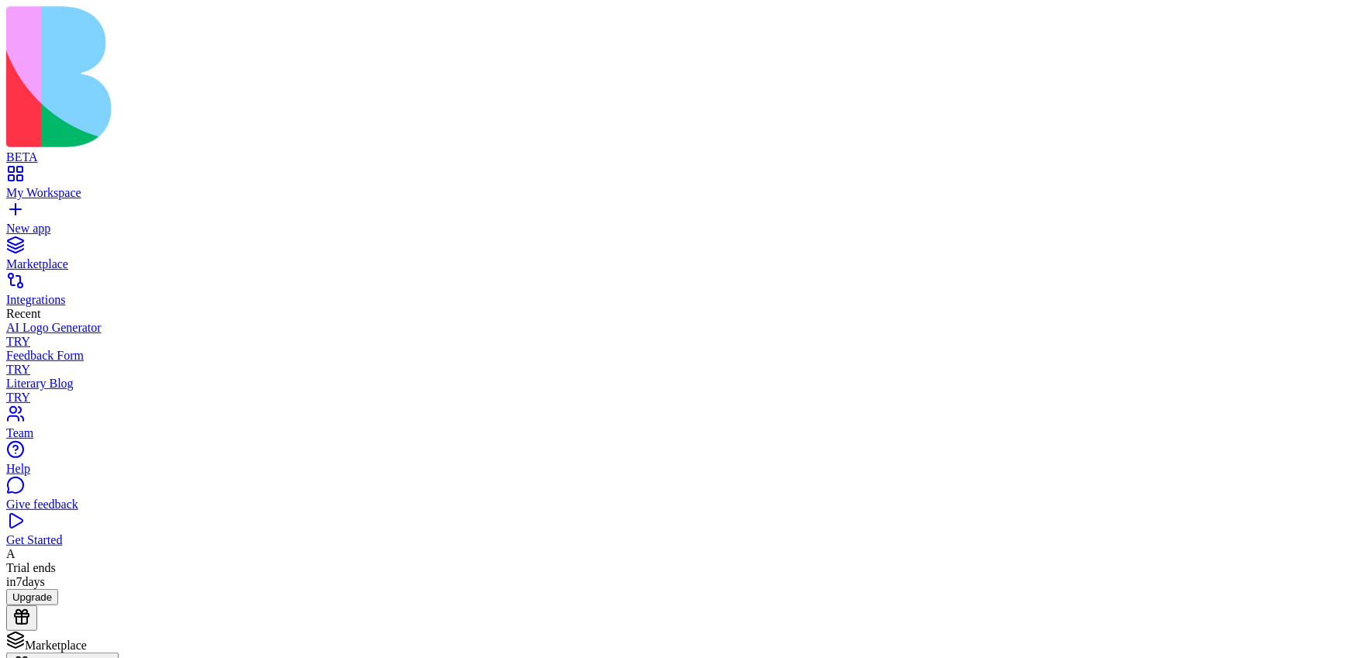
click at [59, 589] on div "Trial ends in 7 days" at bounding box center [676, 575] width 1341 height 28
drag, startPoint x: 59, startPoint y: 633, endPoint x: 81, endPoint y: 648, distance: 26.9
click at [81, 589] on div "Trial ends in 7 days" at bounding box center [676, 575] width 1341 height 28
click at [58, 606] on button "Upgrade" at bounding box center [32, 597] width 52 height 16
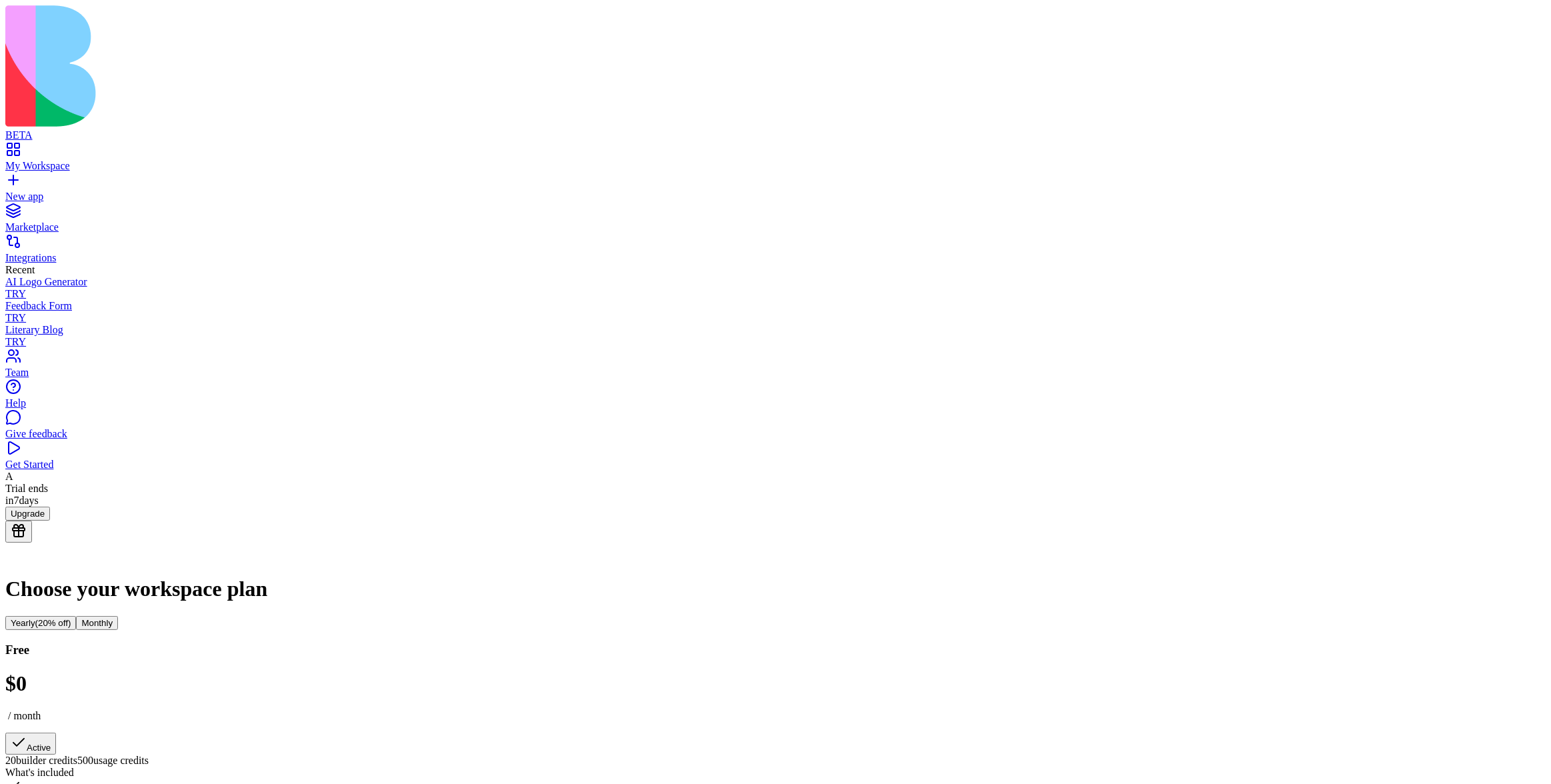
click at [90, 160] on div "My Workspace" at bounding box center [776, 166] width 1541 height 12
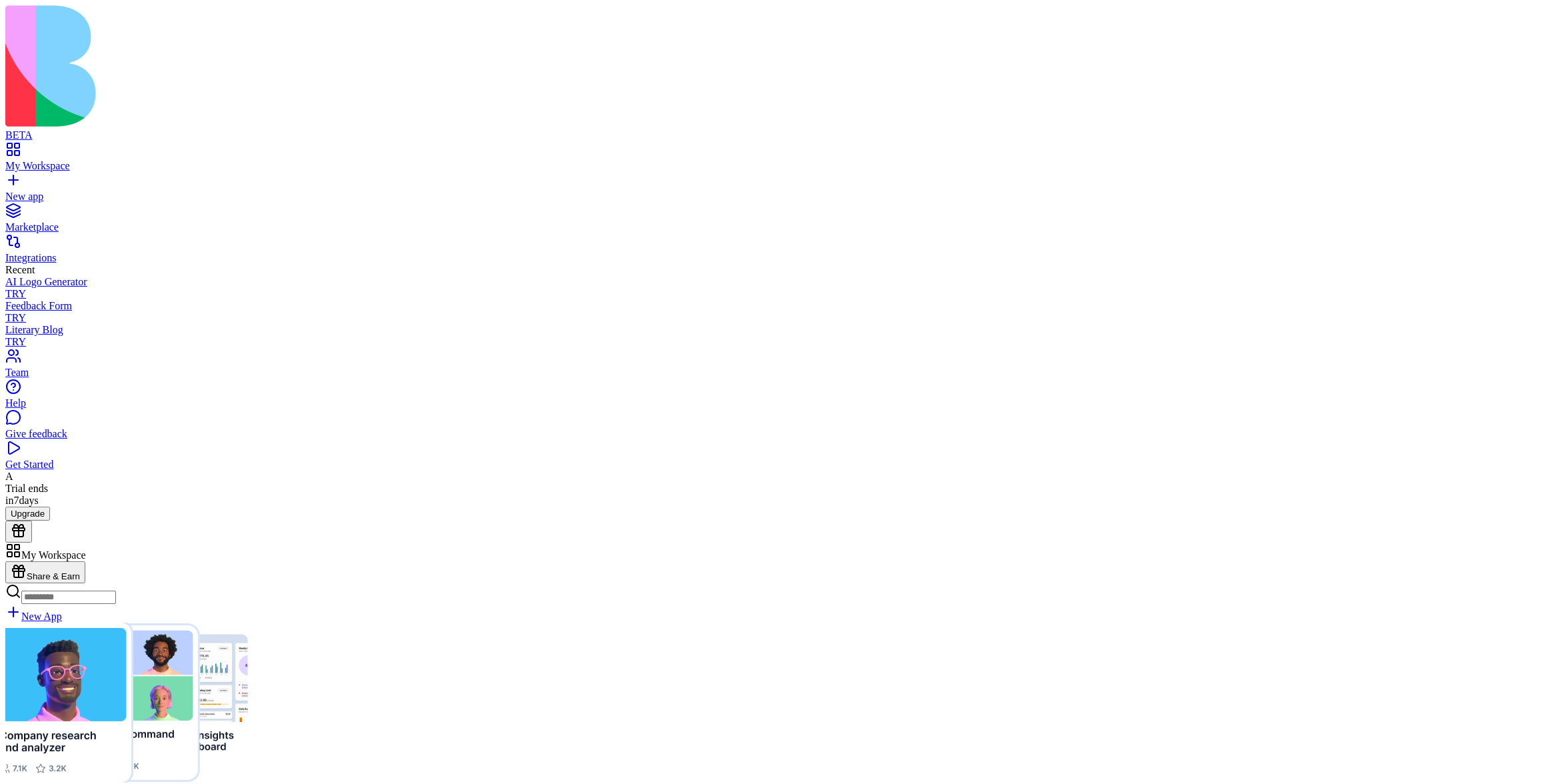
click at [91, 160] on div "My Workspace" at bounding box center [776, 166] width 1541 height 12
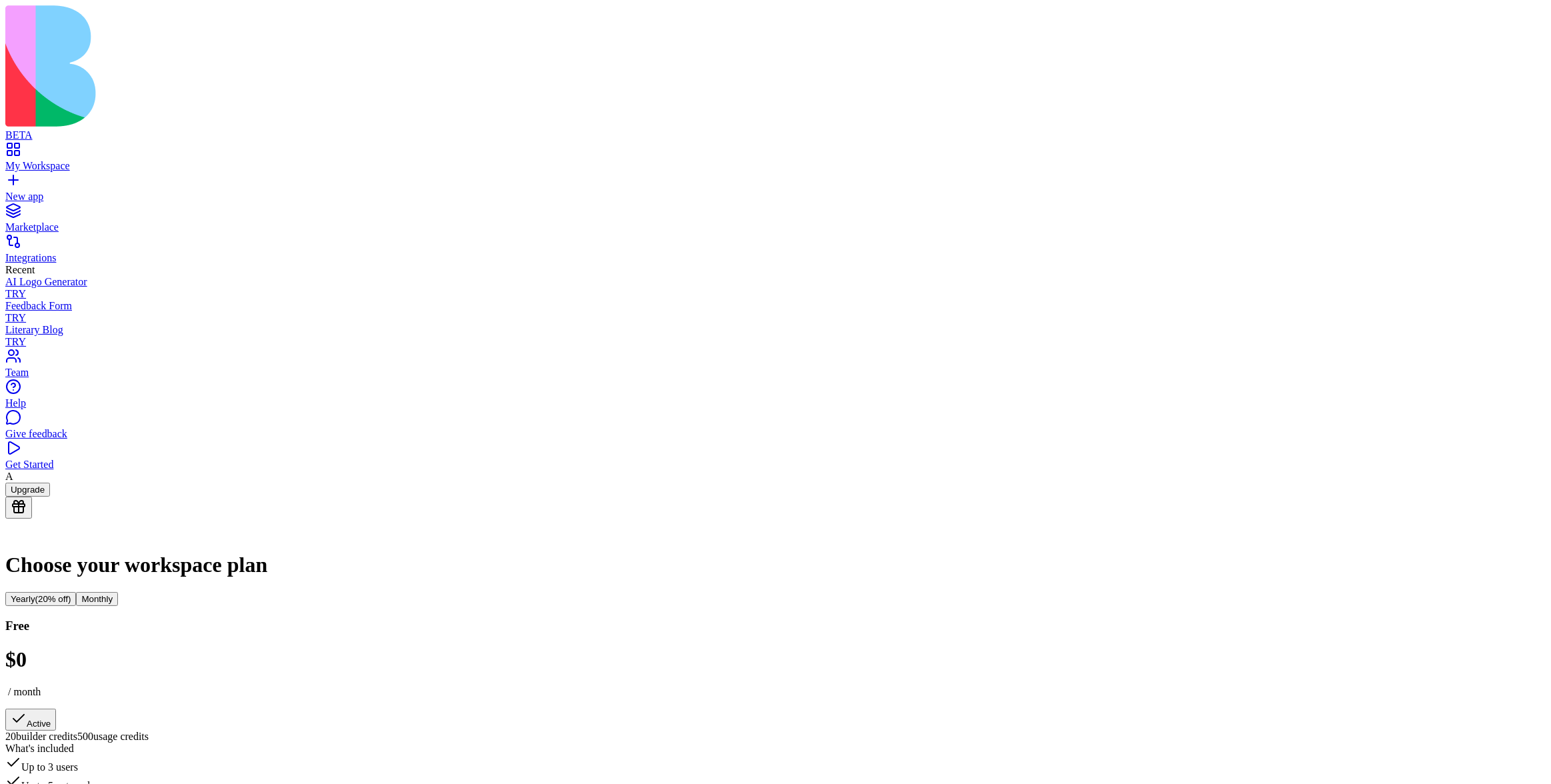
click at [123, 160] on div "My Workspace" at bounding box center [776, 166] width 1541 height 12
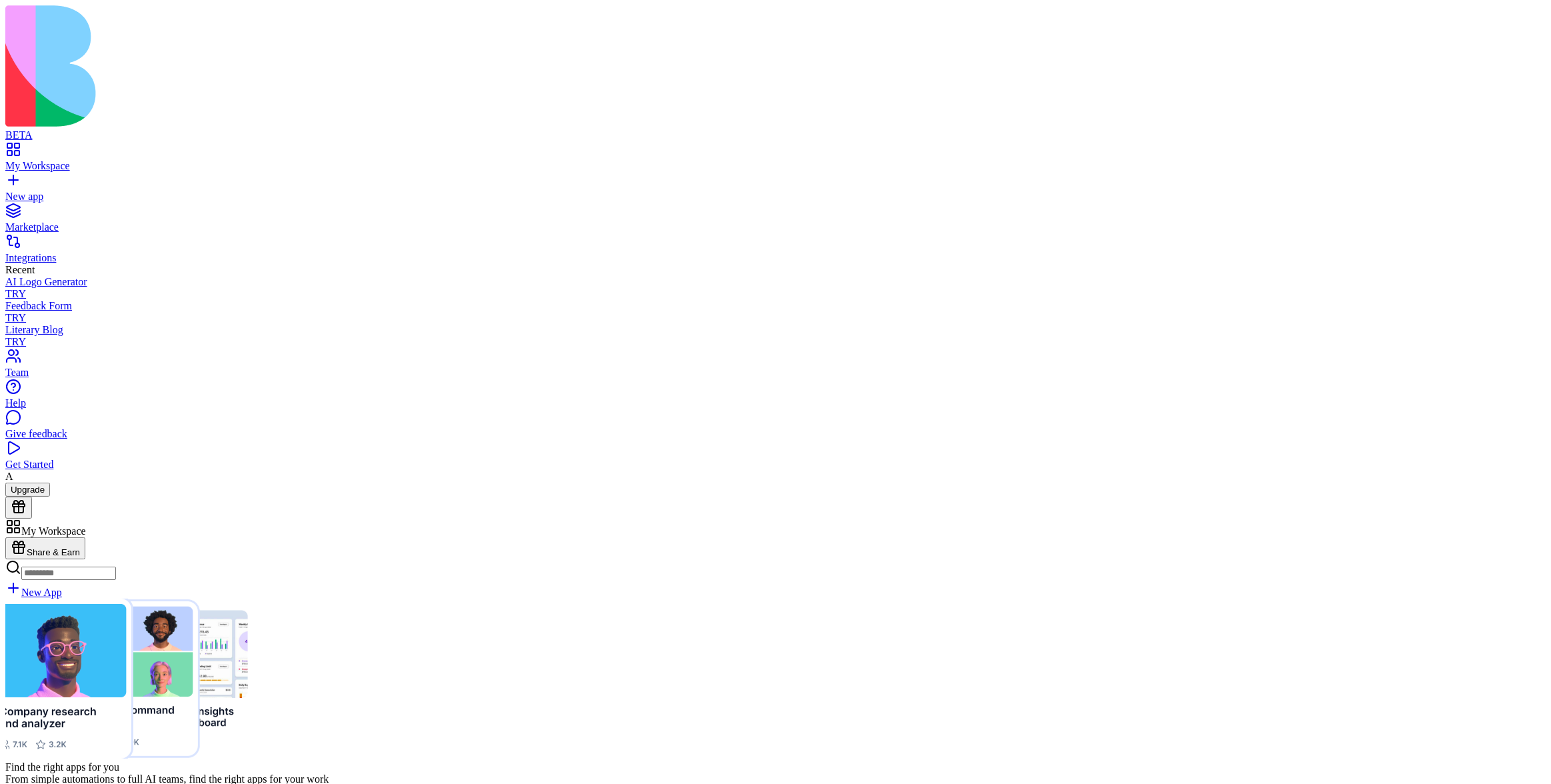
click at [81, 179] on link "New app" at bounding box center [776, 191] width 1541 height 24
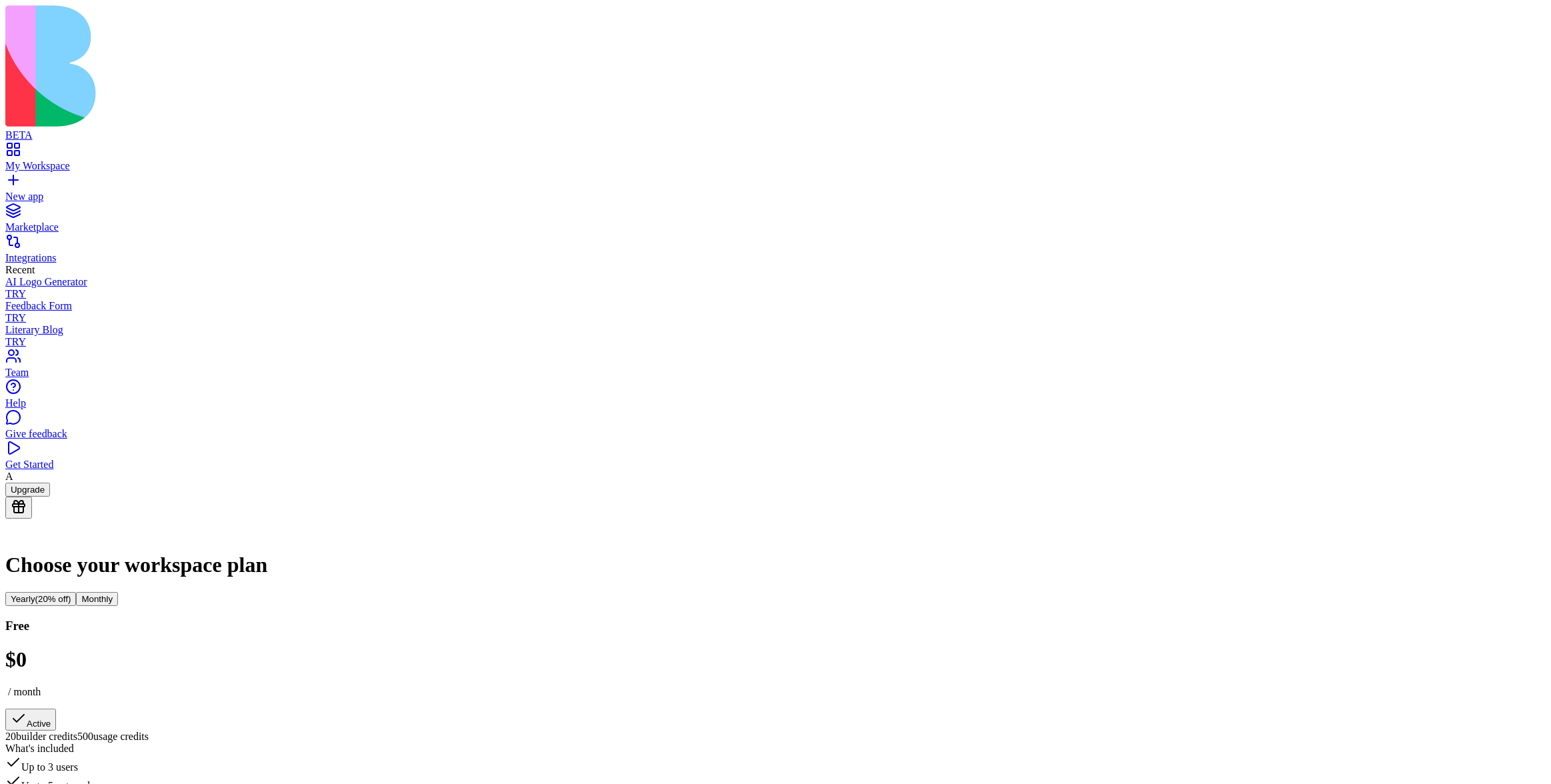
click at [78, 221] on div "Marketplace" at bounding box center [776, 227] width 1541 height 12
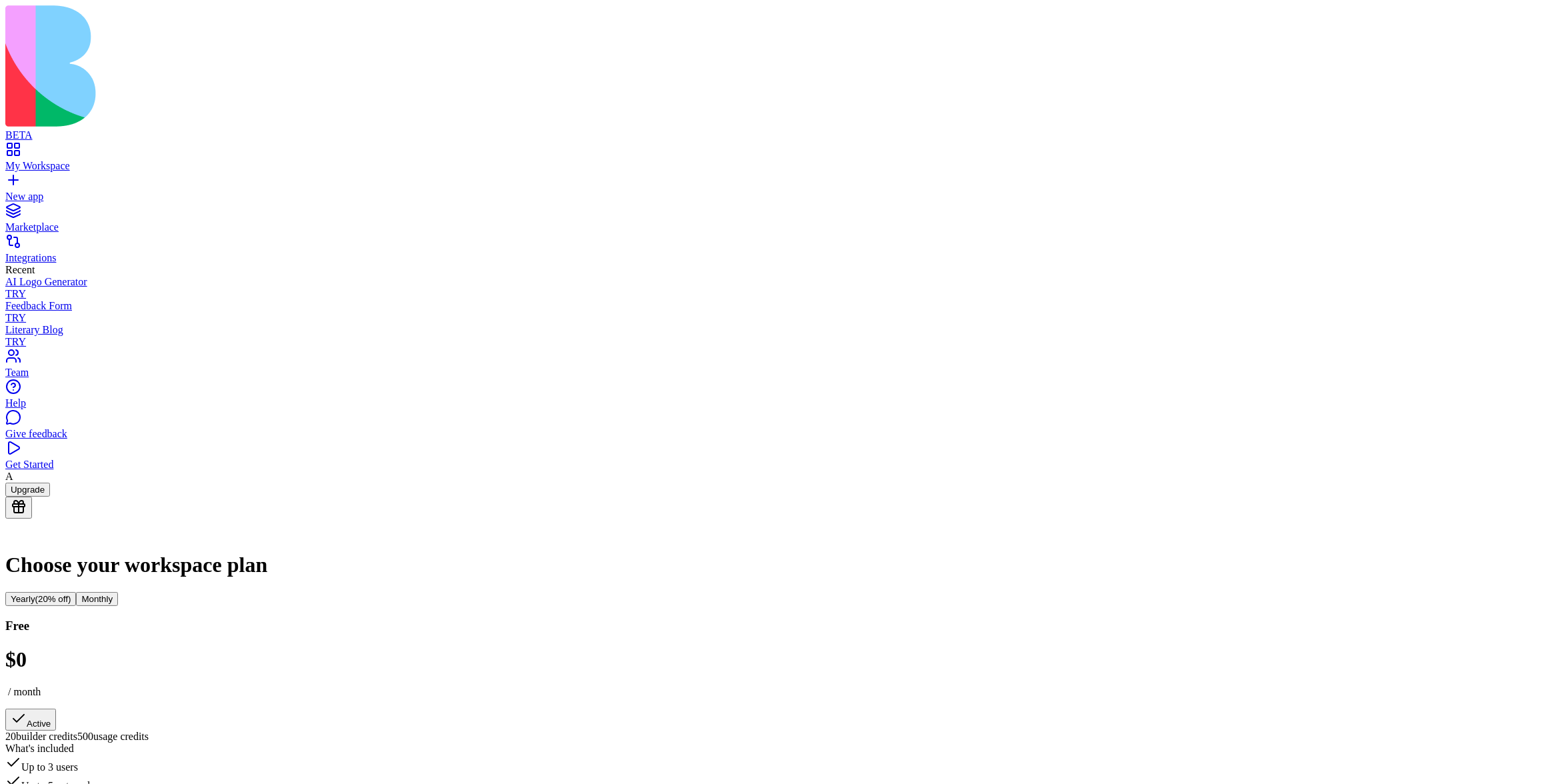
click at [48, 240] on link "Integrations" at bounding box center [776, 252] width 1541 height 24
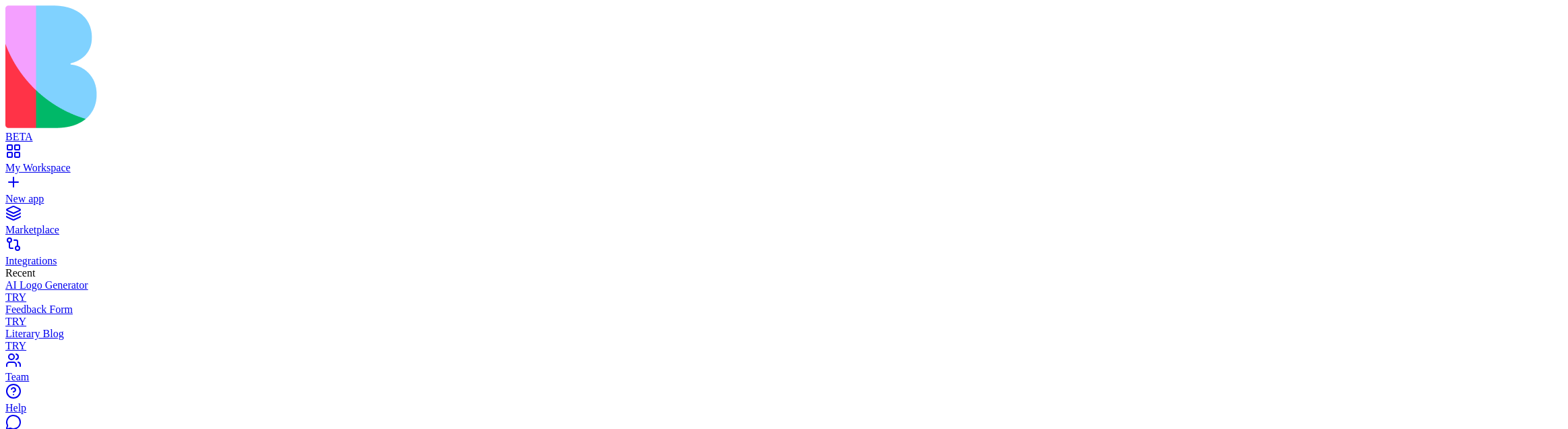
drag, startPoint x: 856, startPoint y: 79, endPoint x: 854, endPoint y: 66, distance: 13.2
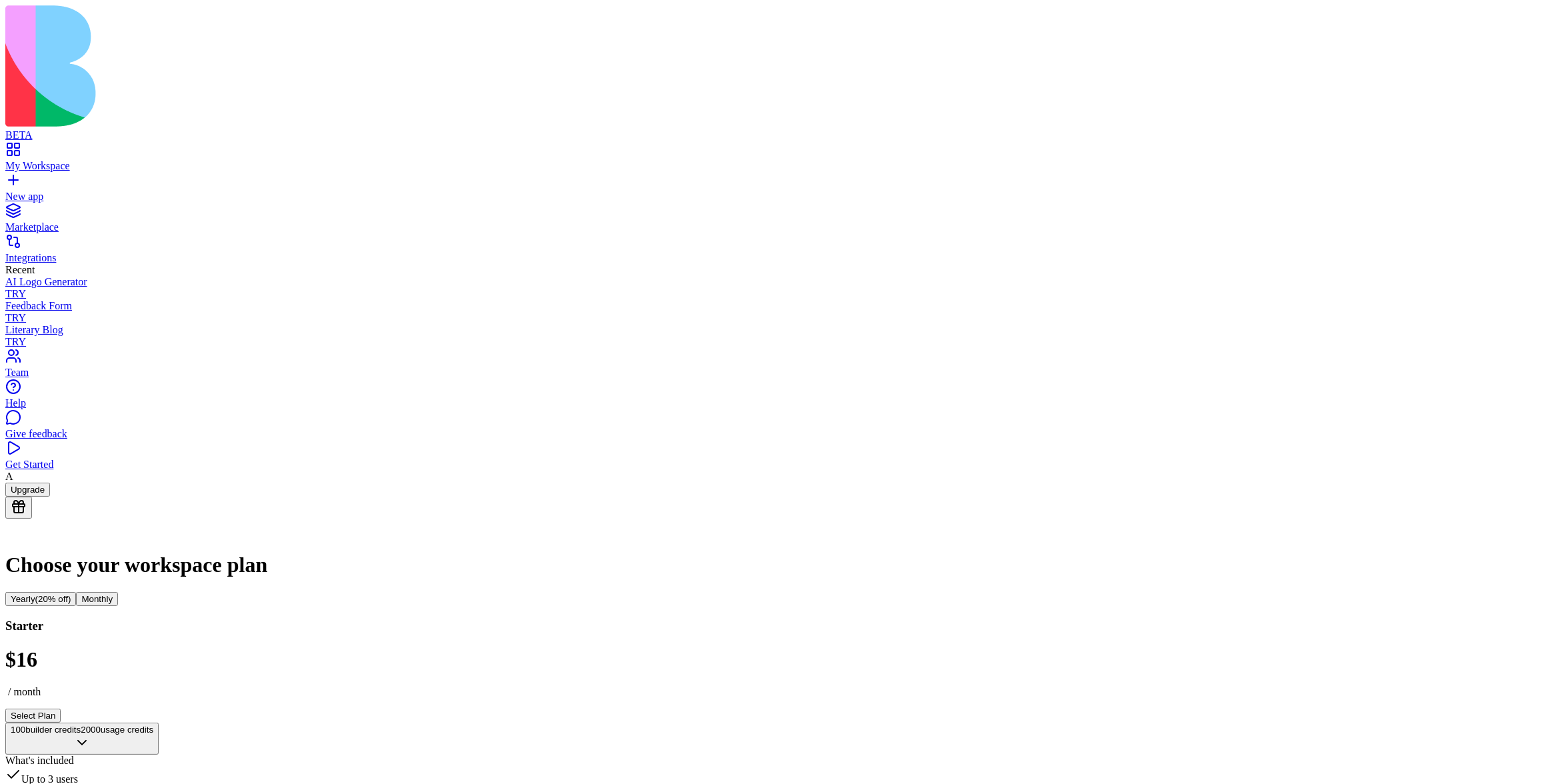
click at [105, 592] on span "Choose the free plan" at bounding box center [60, 597] width 88 height 11
click at [118, 160] on div "My Workspace" at bounding box center [776, 166] width 1541 height 12
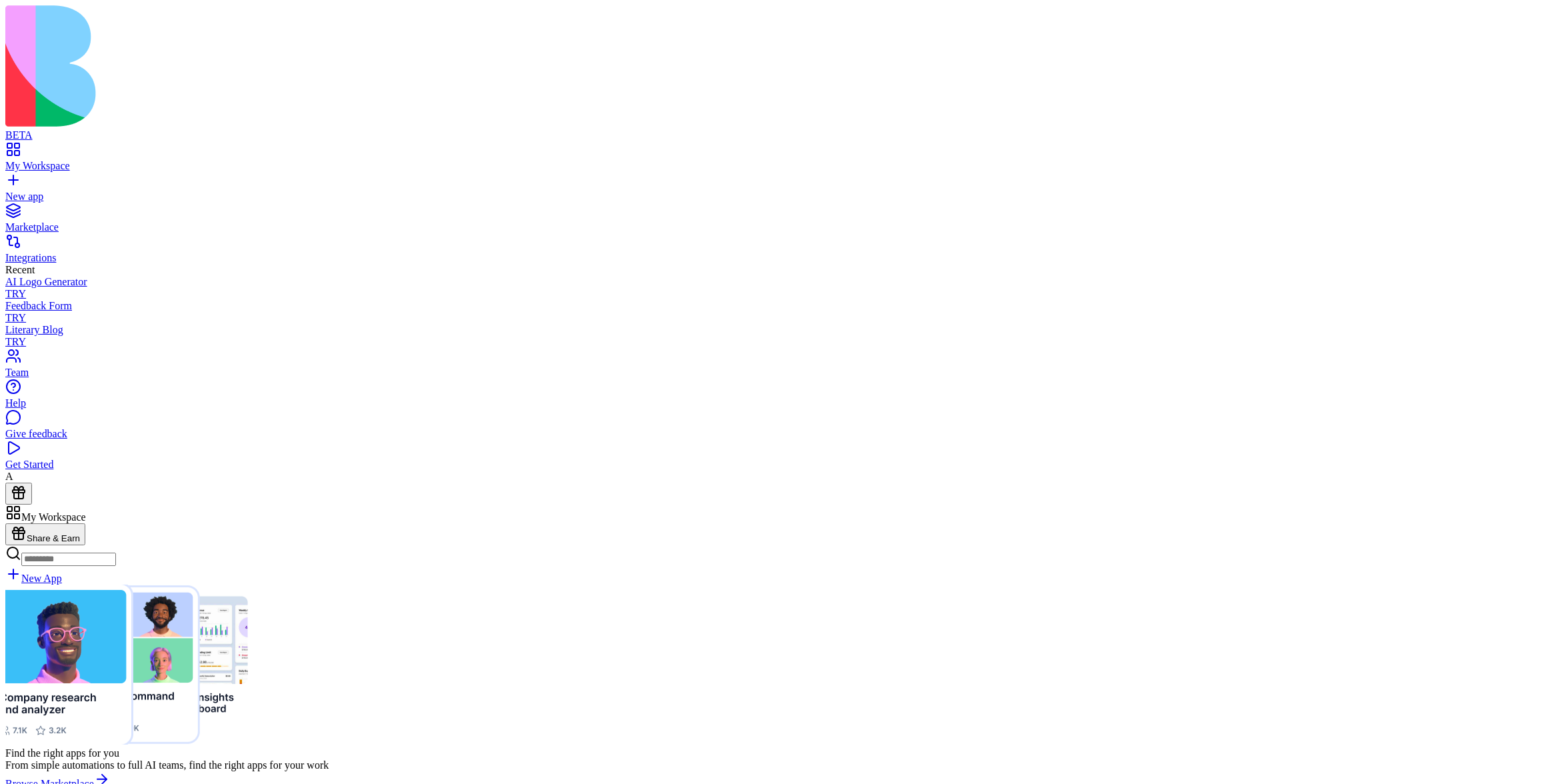
click at [1112, 585] on div "Find the right apps for you From simple automations to full AI teams, find the …" at bounding box center [776, 687] width 1541 height 205
